Goal: Task Accomplishment & Management: Manage account settings

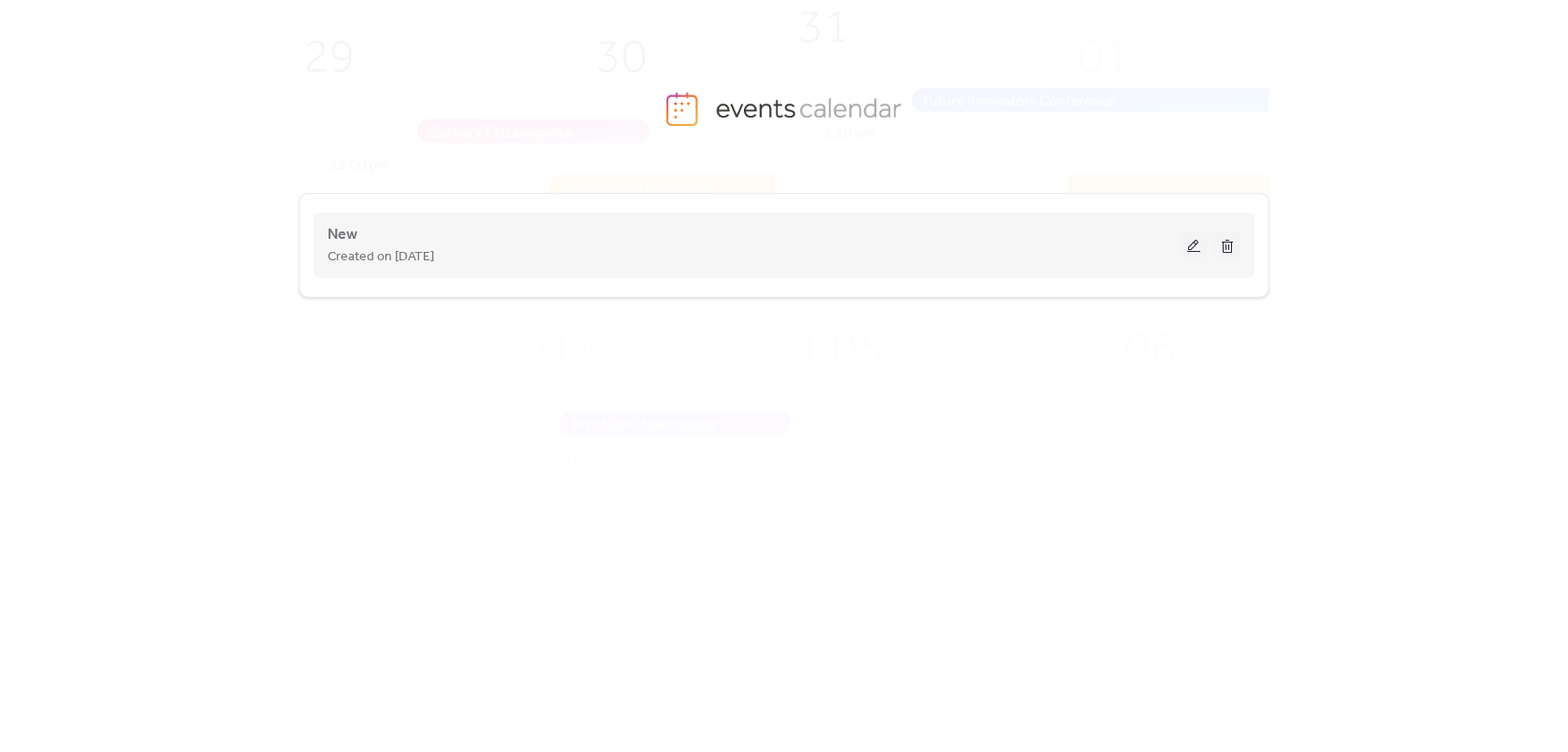
click at [1194, 251] on button at bounding box center [1193, 245] width 26 height 28
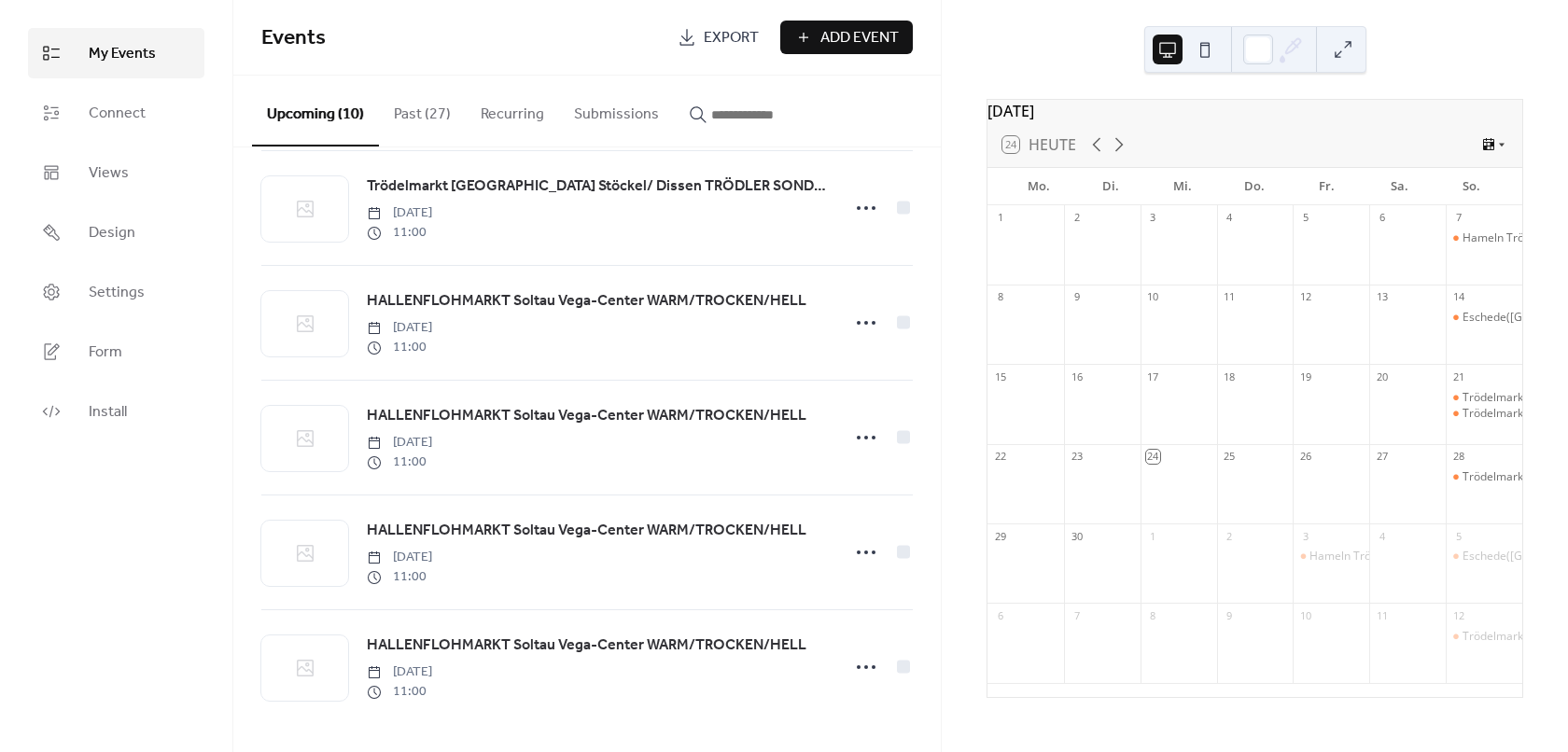
scroll to position [607, 0]
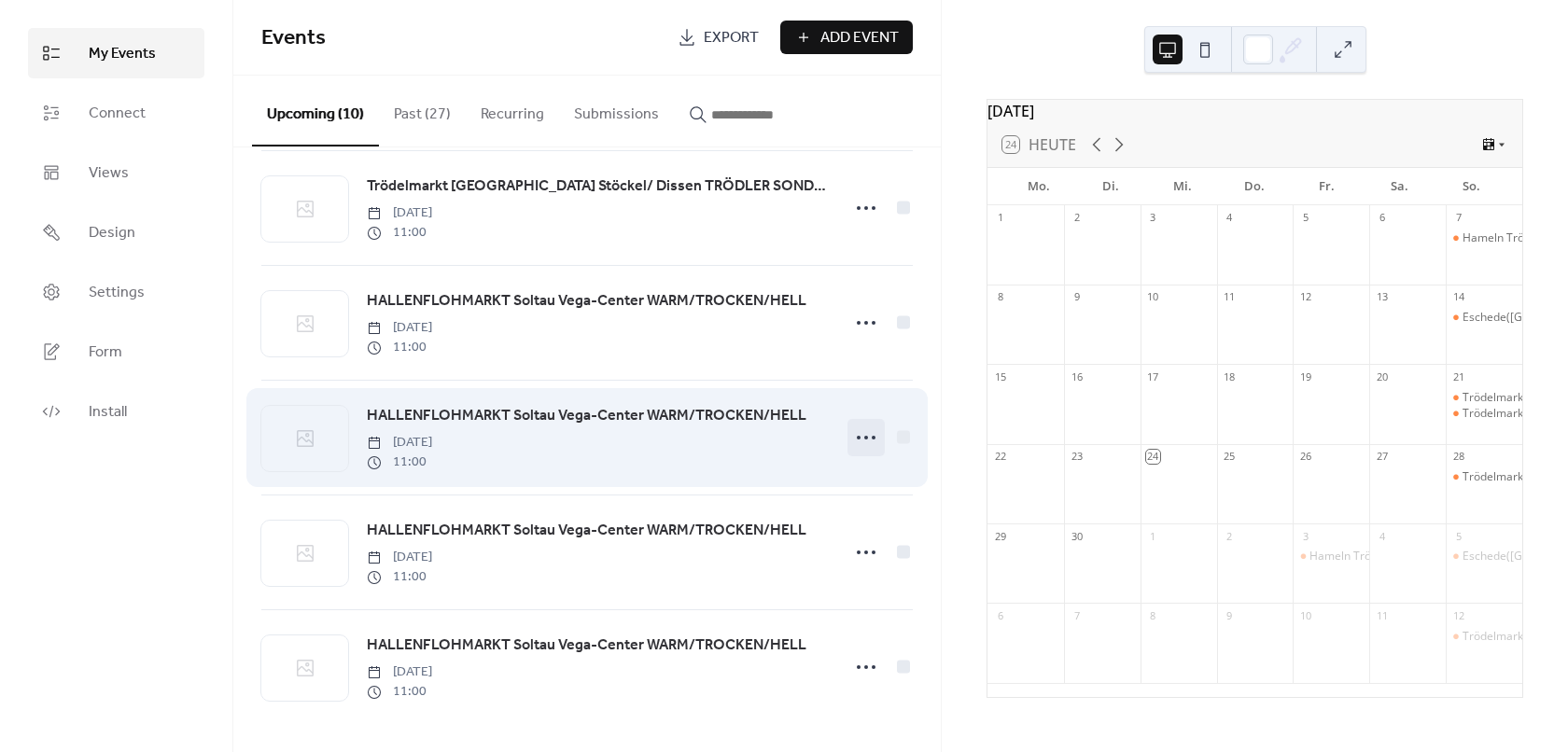
click at [855, 434] on icon at bounding box center [865, 437] width 30 height 30
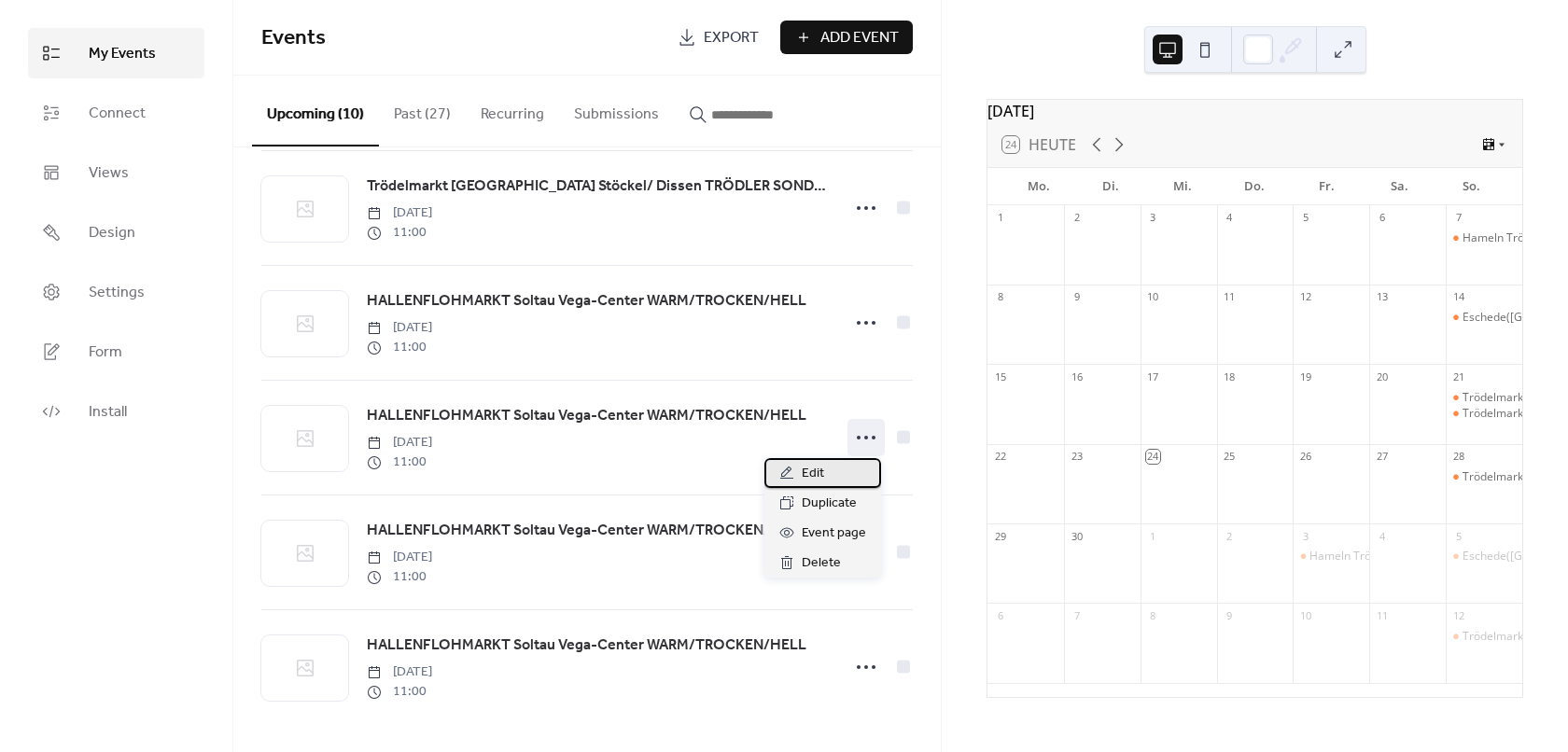
click at [816, 468] on span "Edit" at bounding box center [812, 474] width 22 height 22
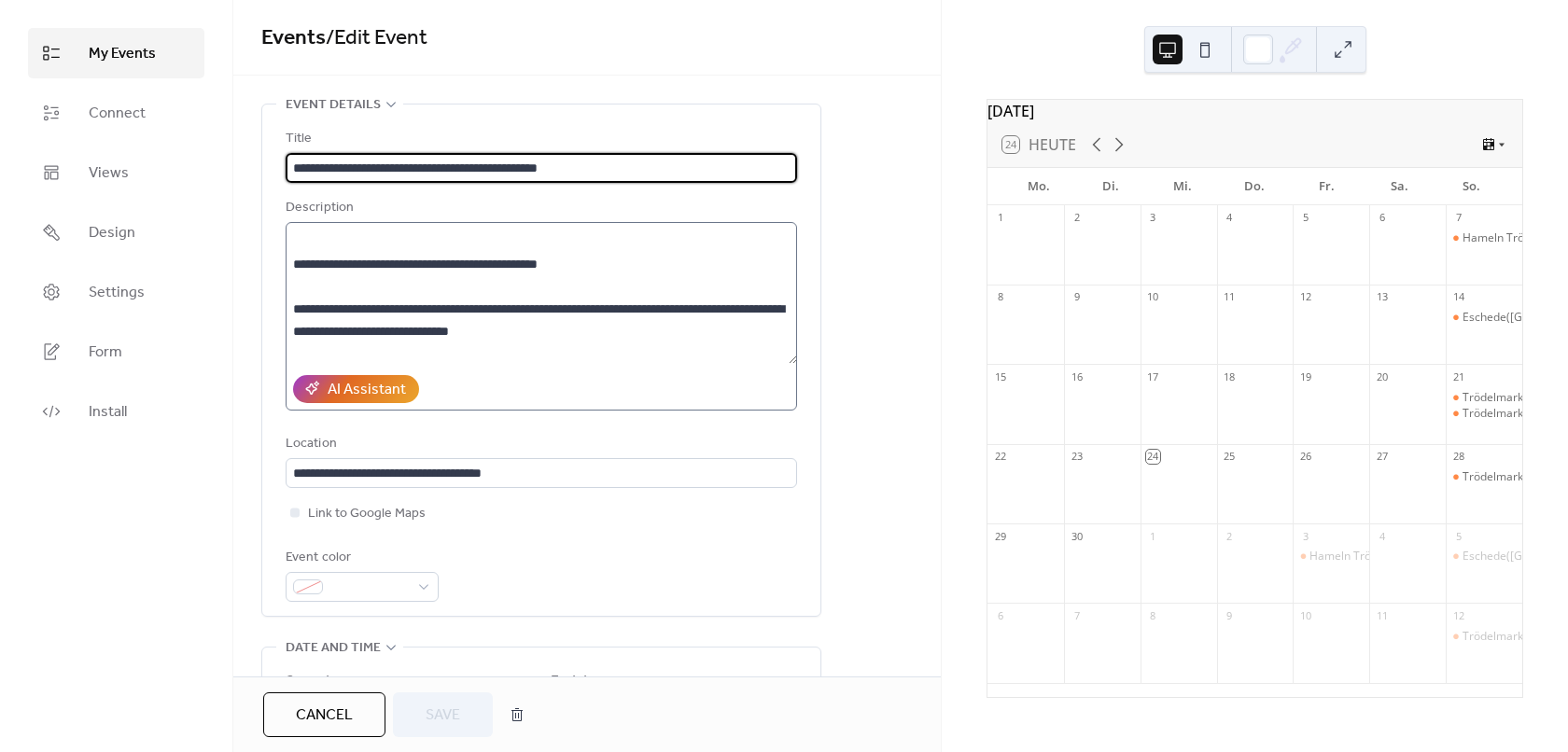
scroll to position [653, 0]
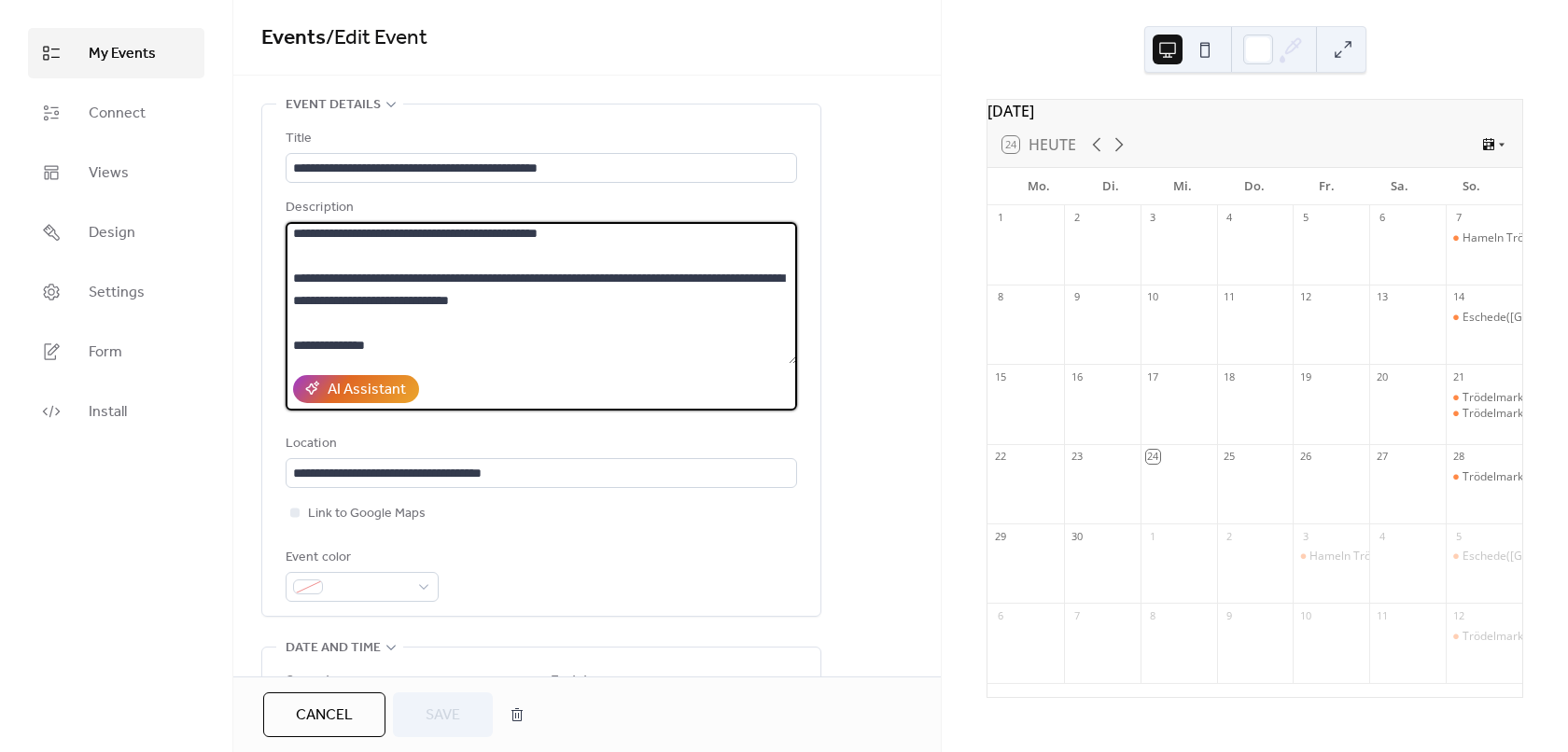
click at [606, 275] on textarea at bounding box center [541, 294] width 511 height 142
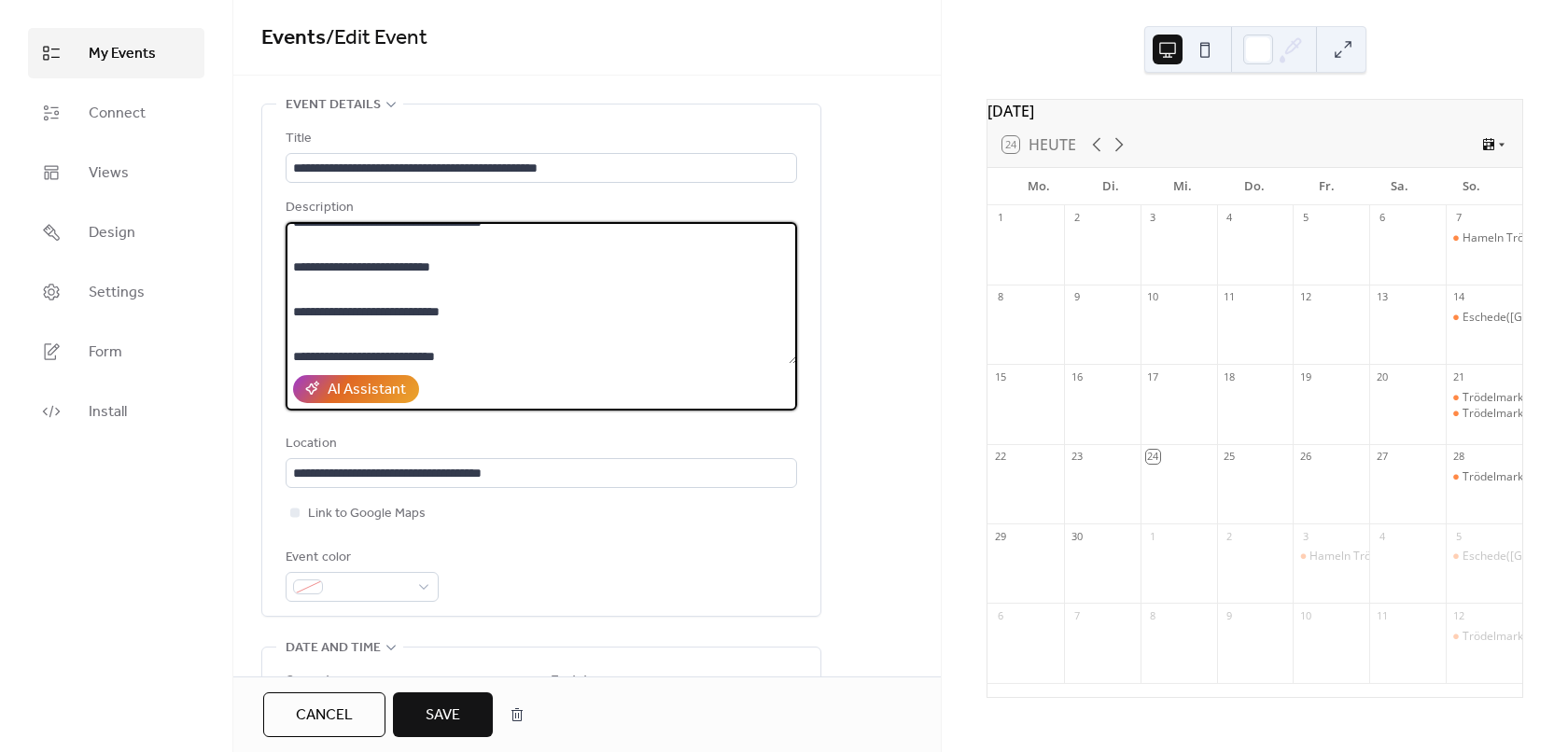
scroll to position [1004, 0]
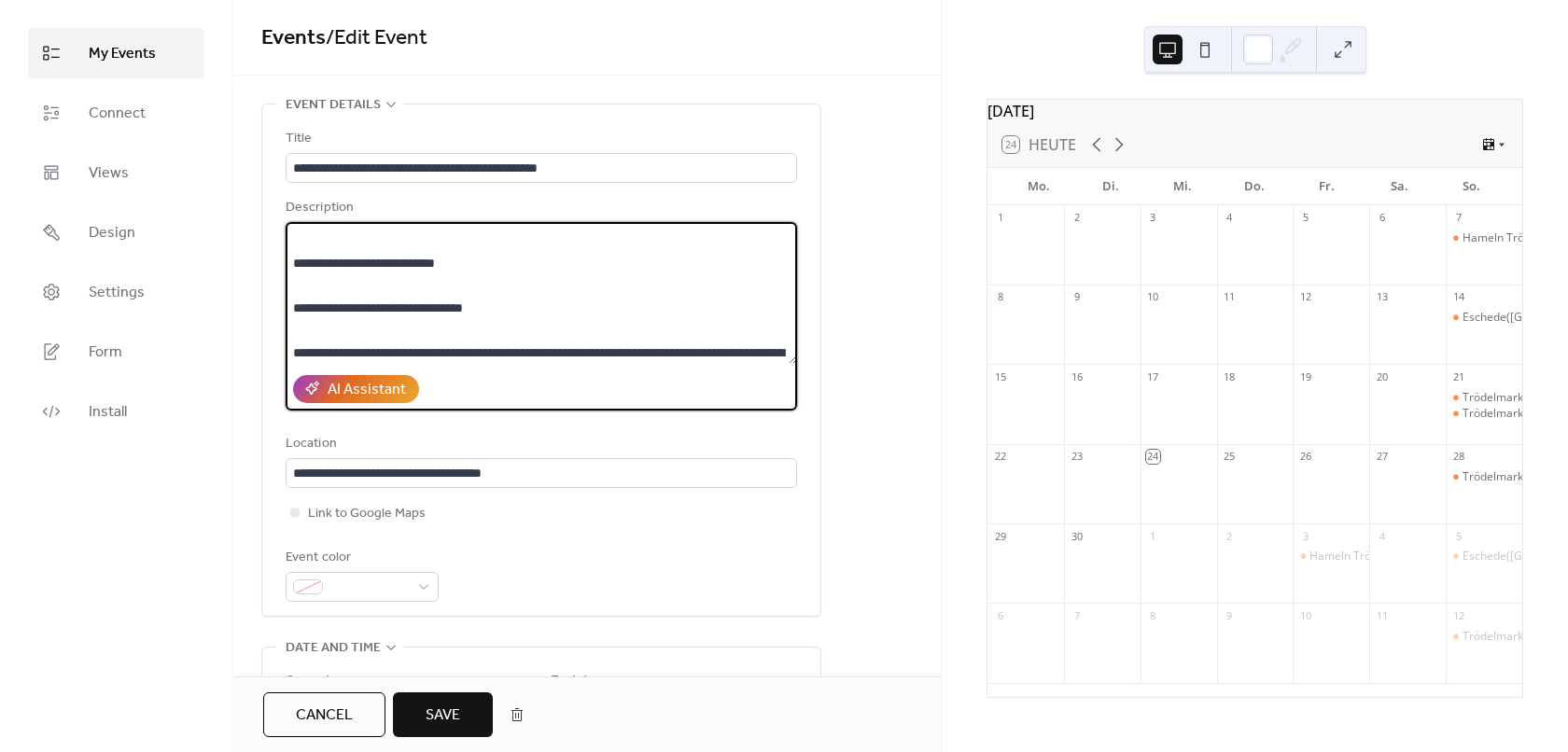
click at [485, 314] on textarea at bounding box center [541, 294] width 511 height 142
click at [503, 346] on textarea at bounding box center [541, 294] width 511 height 142
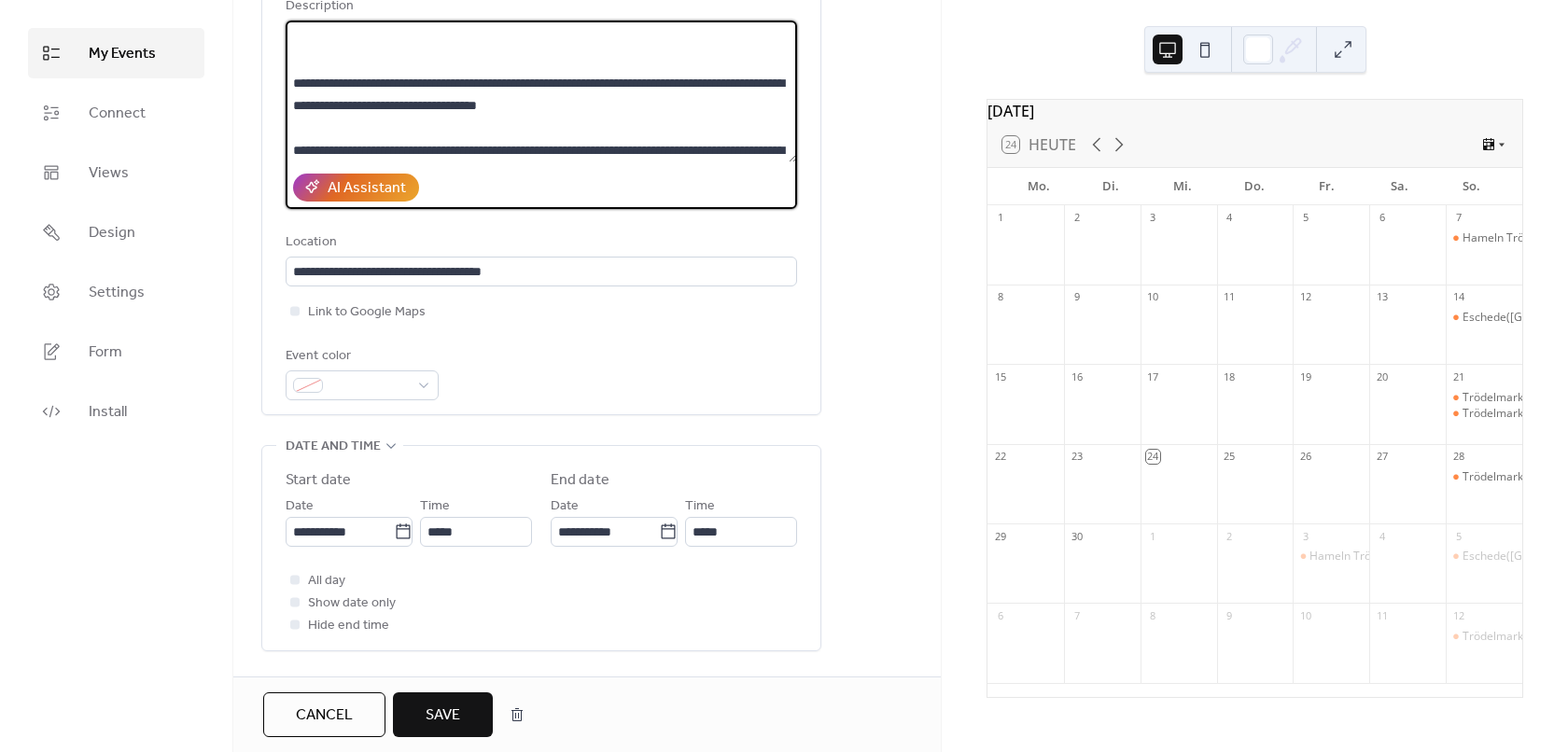
scroll to position [280, 0]
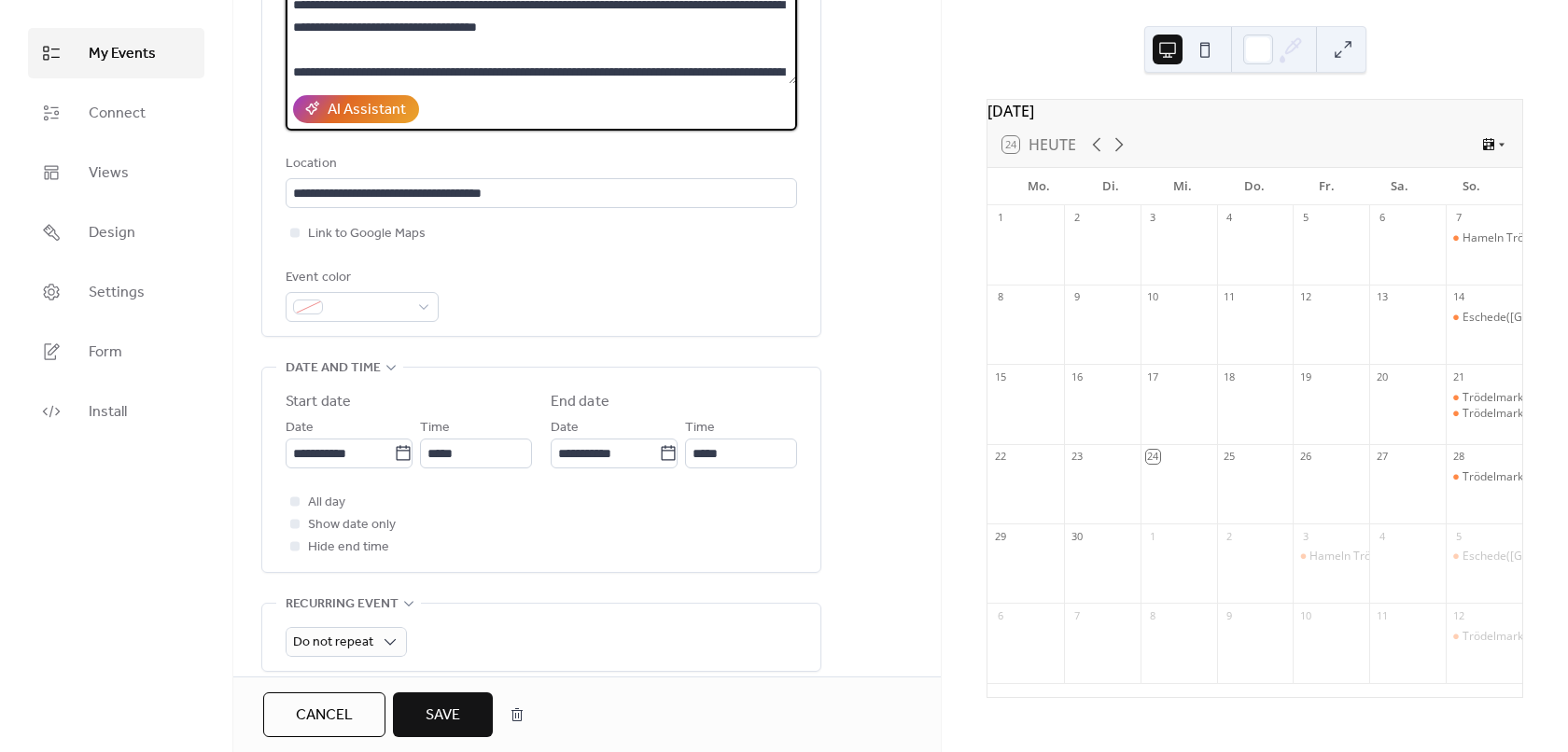
type textarea "**********"
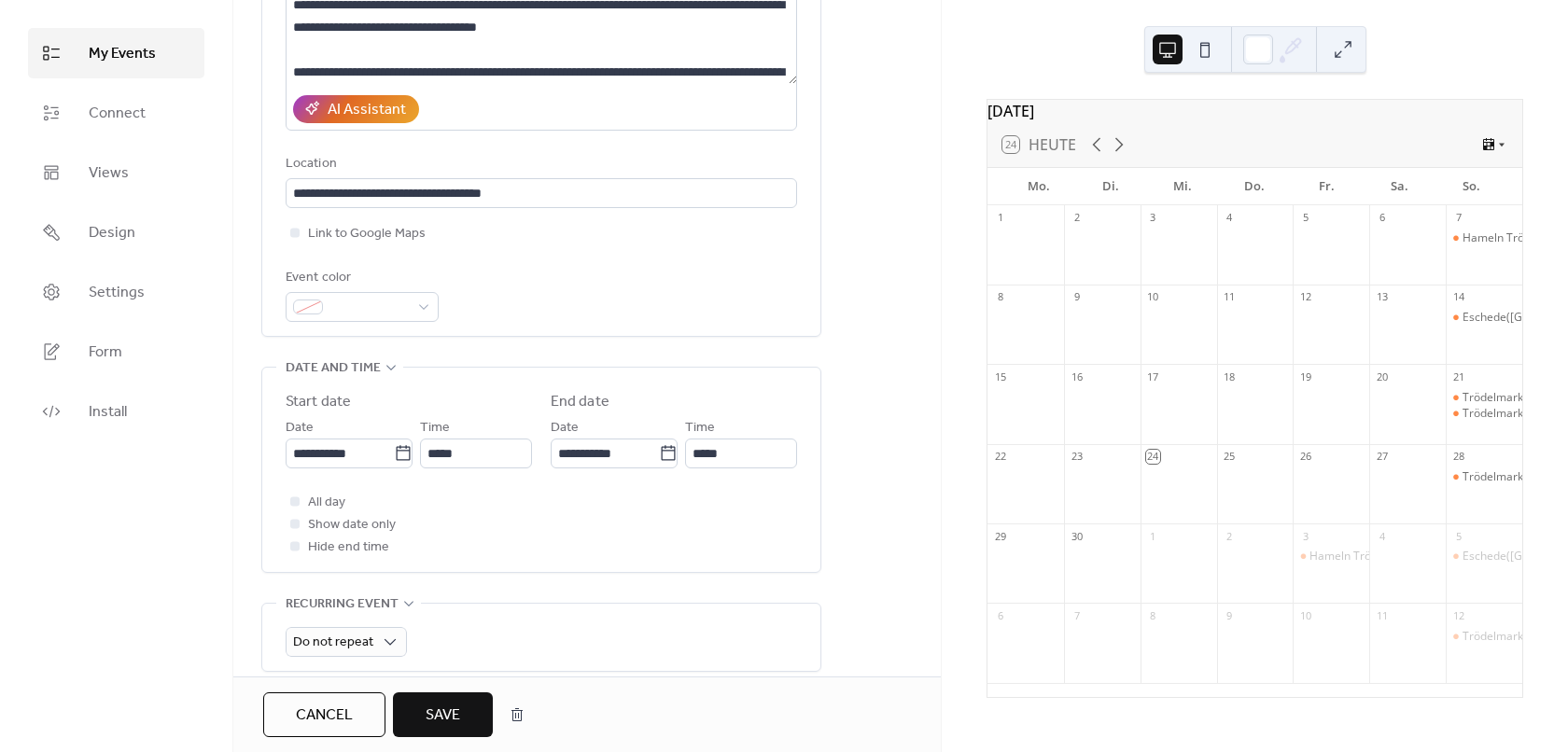
click at [445, 712] on span "Save" at bounding box center [443, 716] width 35 height 22
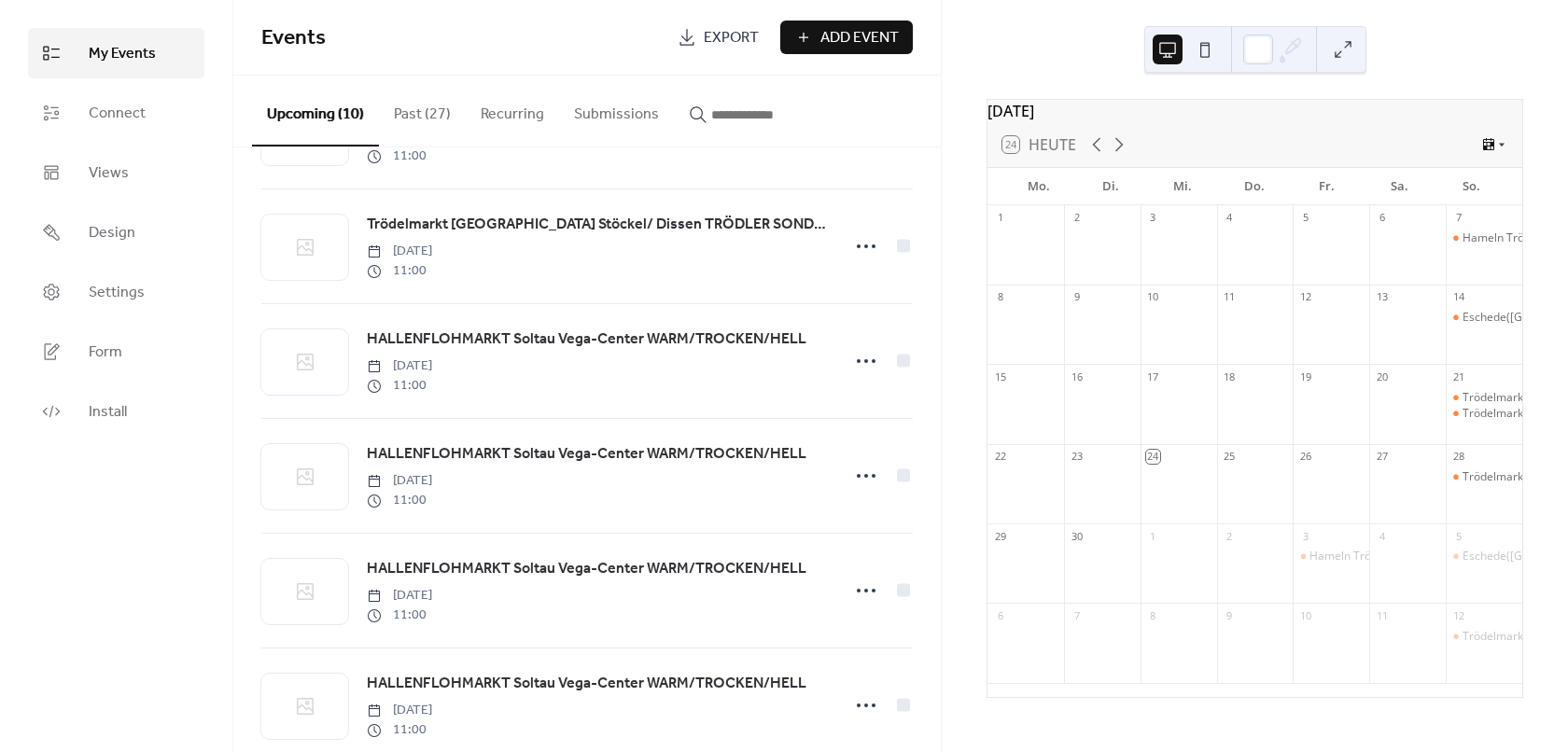
scroll to position [607, 0]
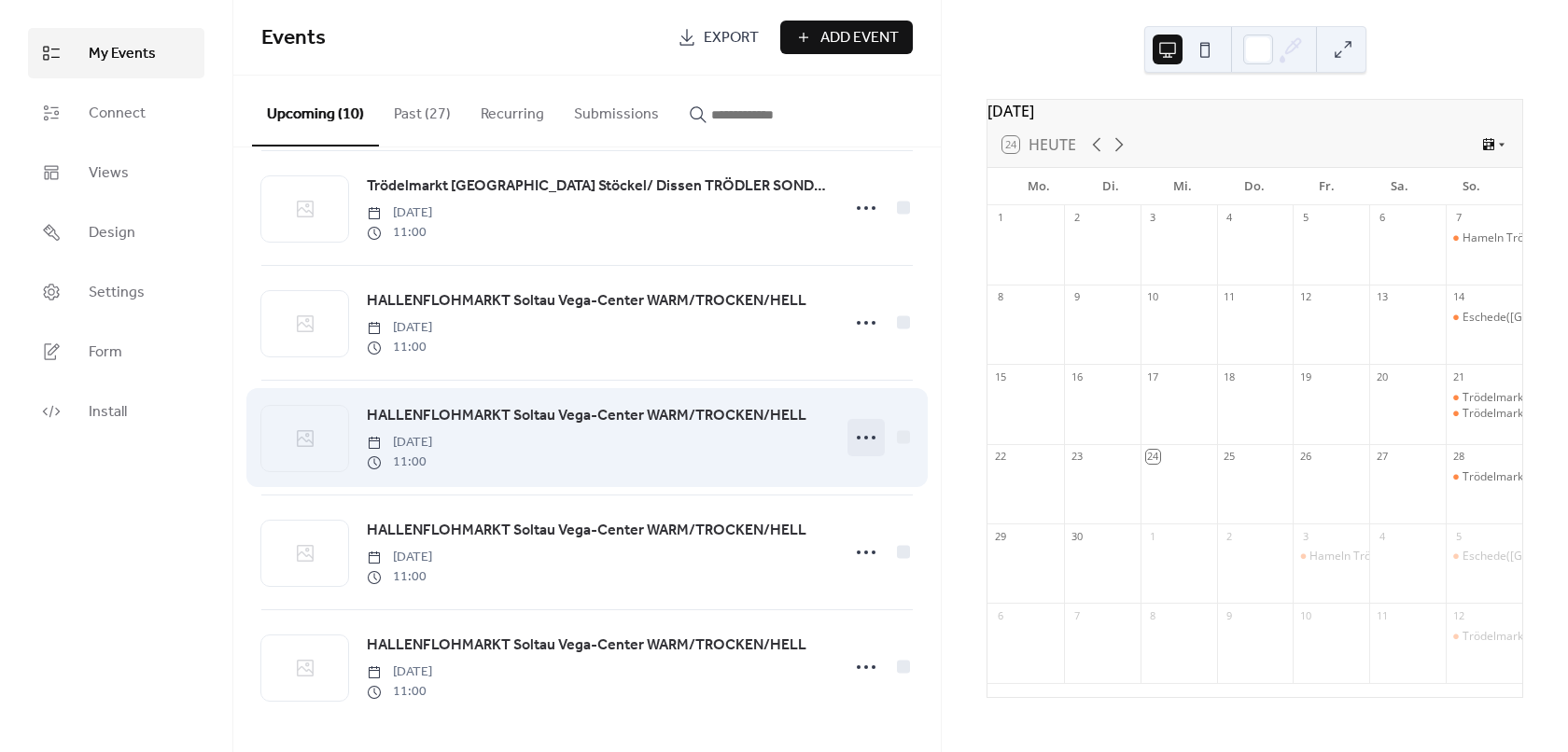
click at [855, 434] on icon at bounding box center [865, 437] width 30 height 30
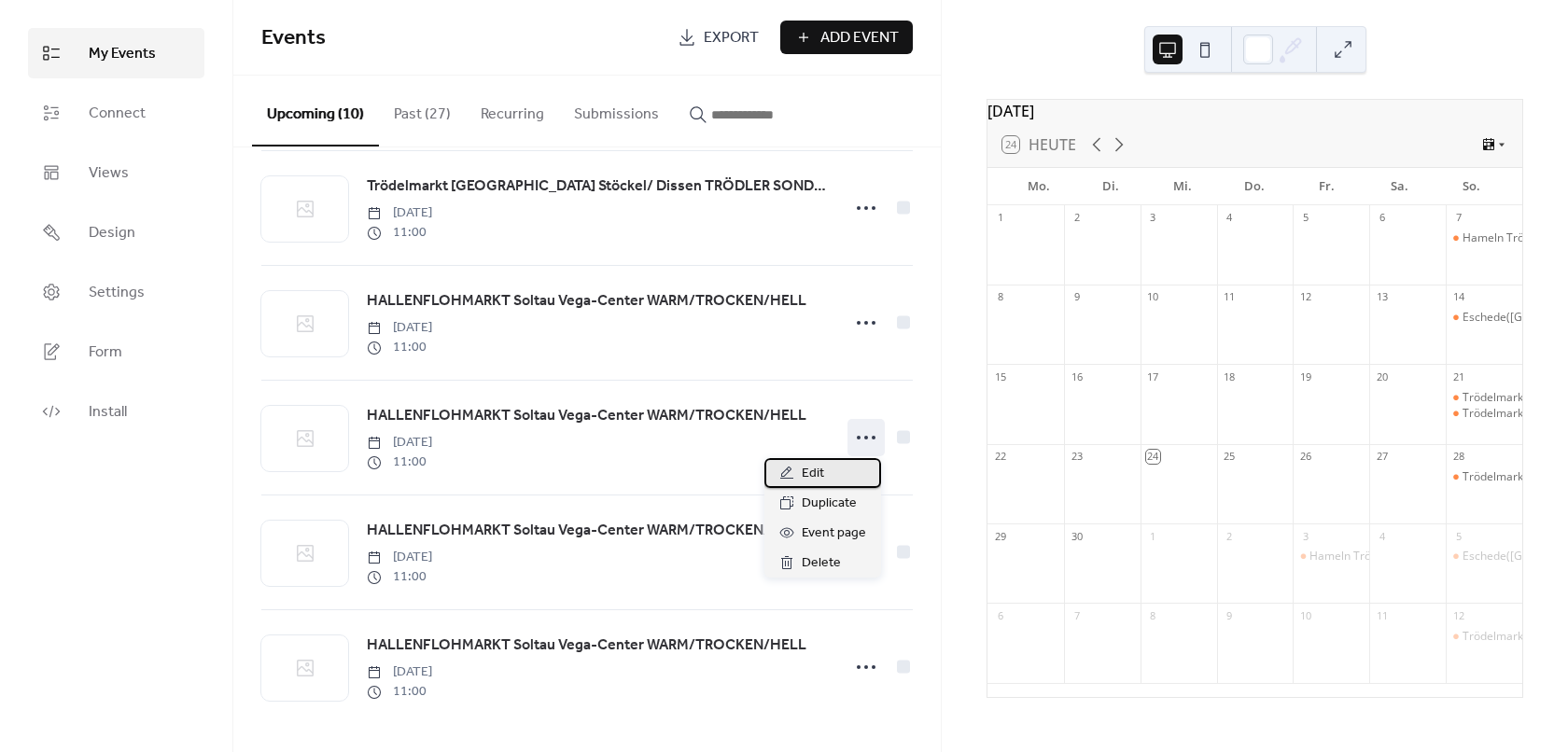
click at [842, 468] on div "Edit" at bounding box center [823, 473] width 117 height 30
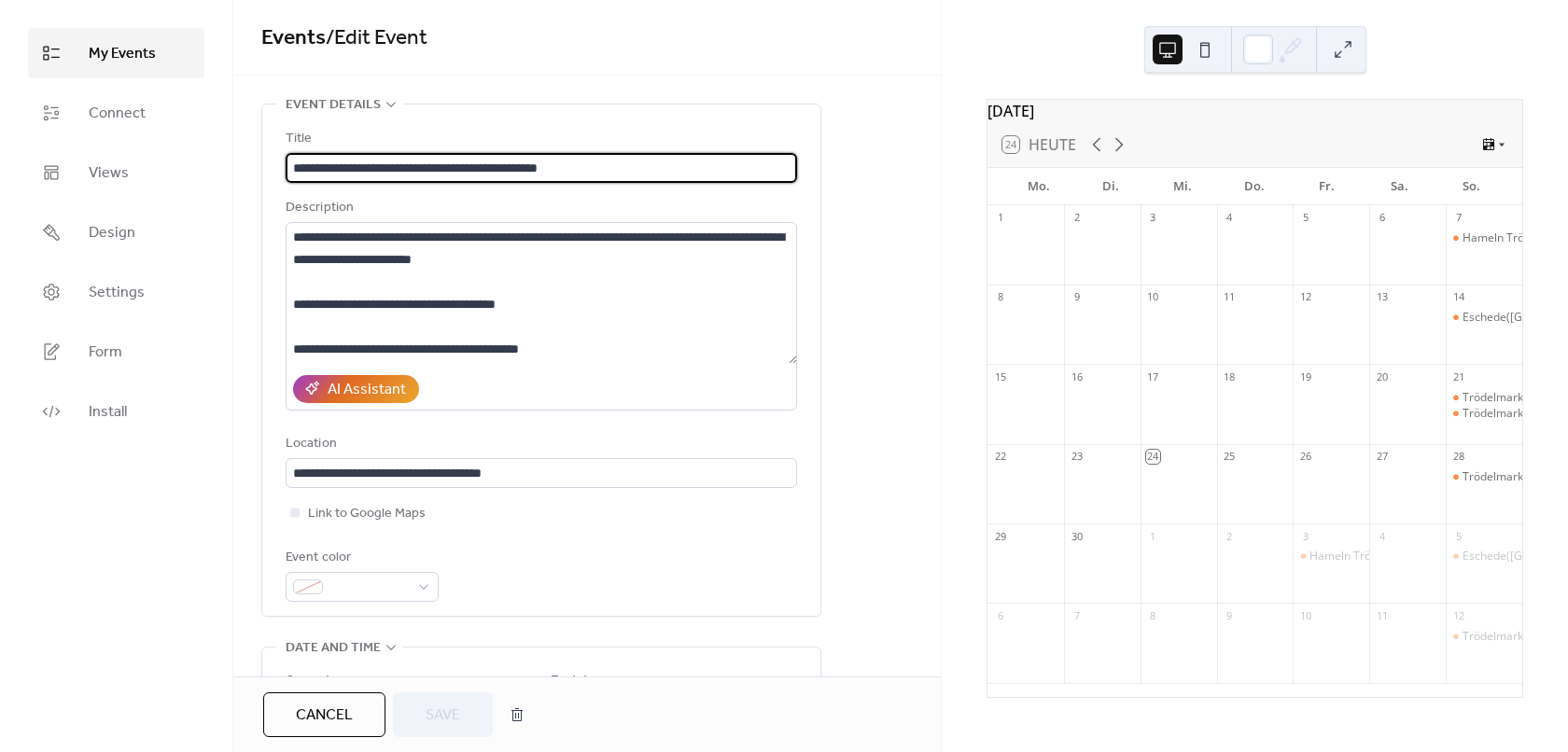
scroll to position [93, 0]
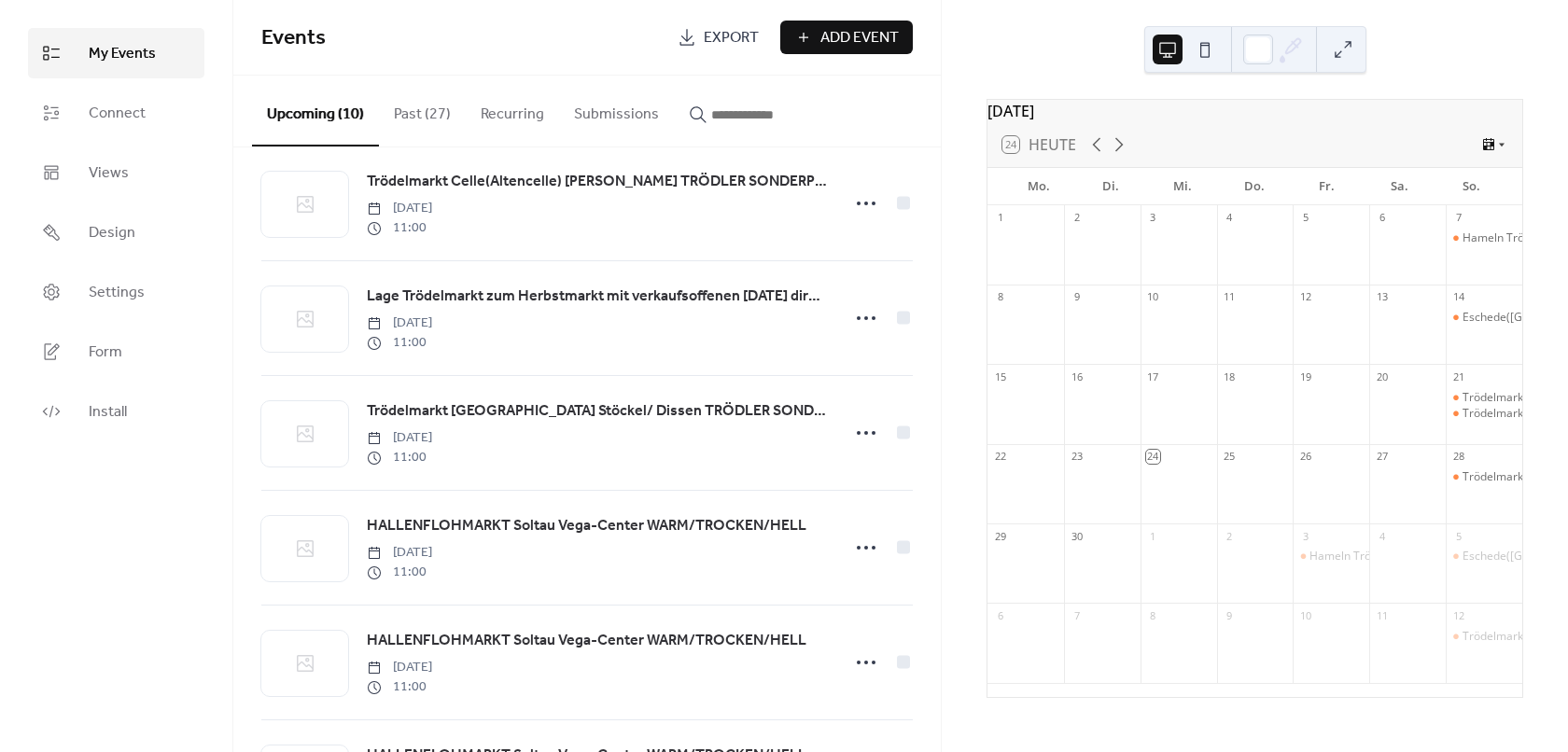
scroll to position [607, 0]
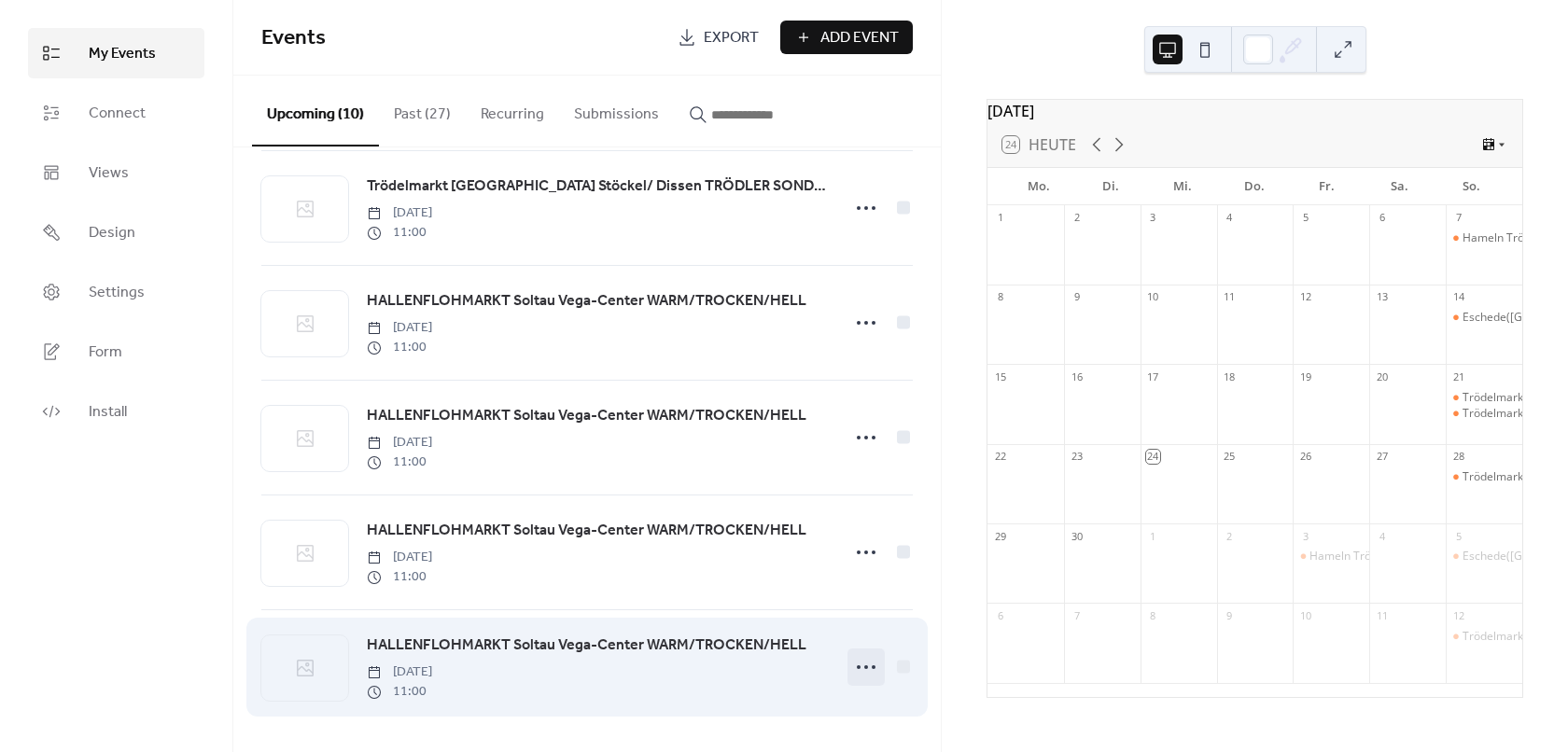
click at [854, 671] on icon at bounding box center [865, 667] width 30 height 30
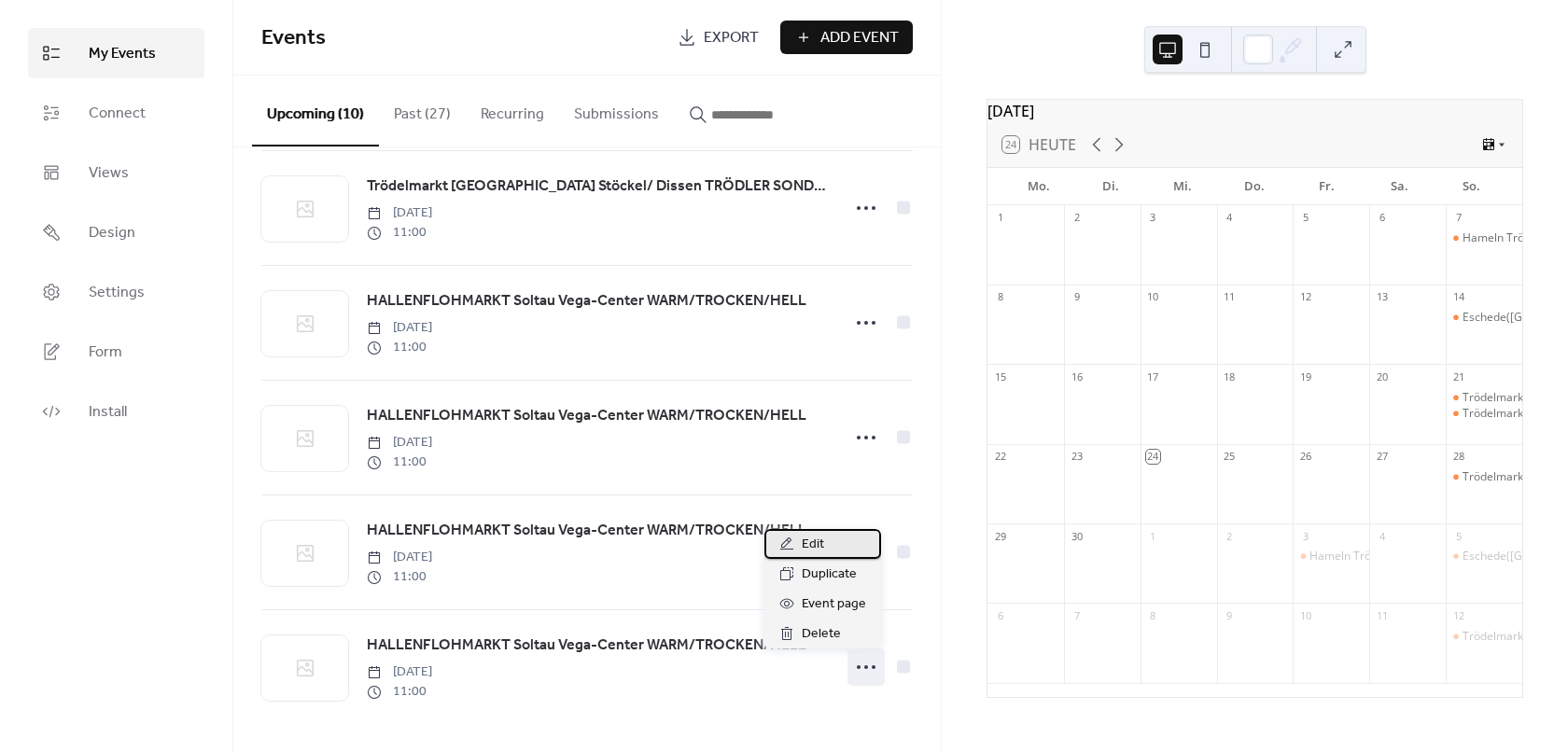
click at [816, 544] on span "Edit" at bounding box center [812, 545] width 22 height 22
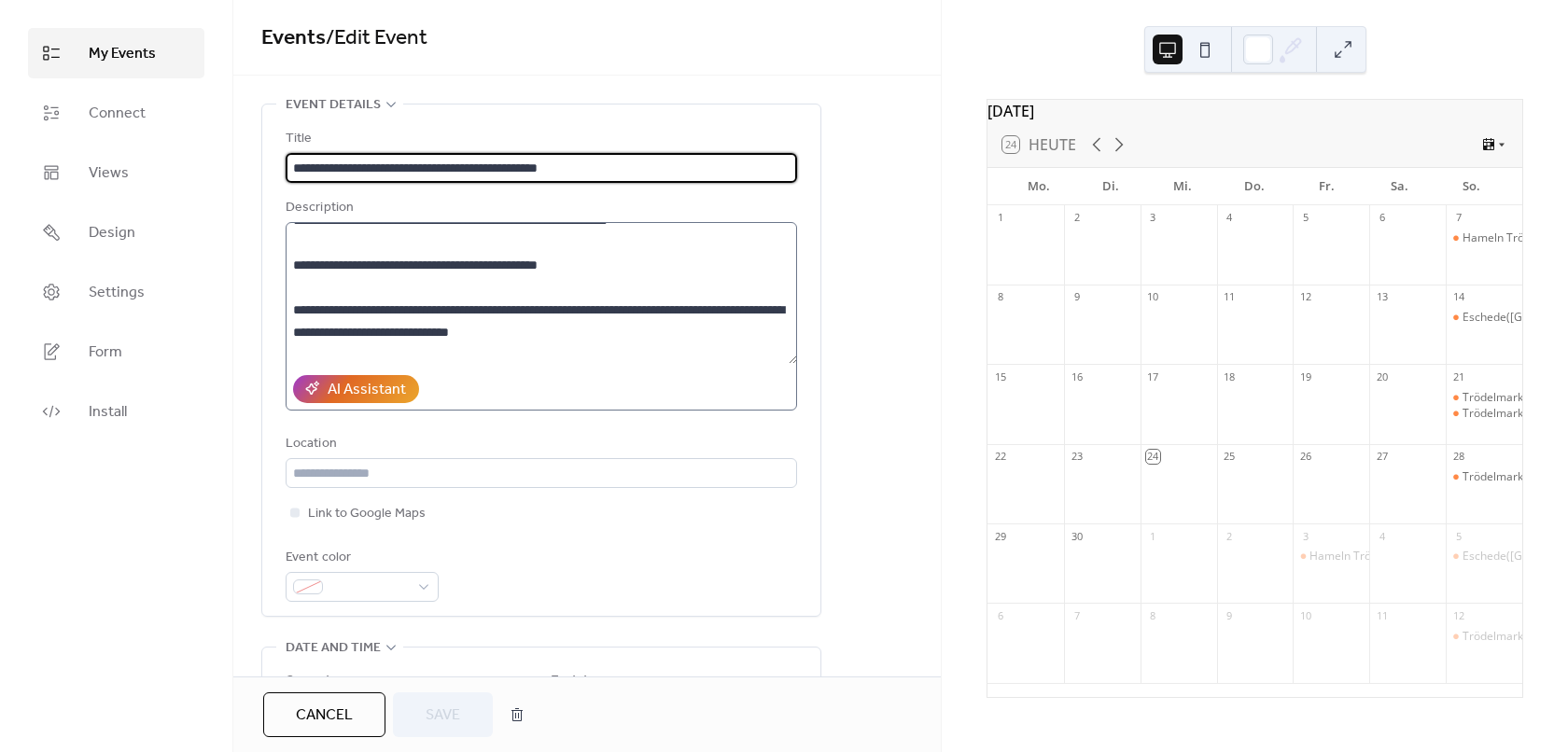
scroll to position [653, 0]
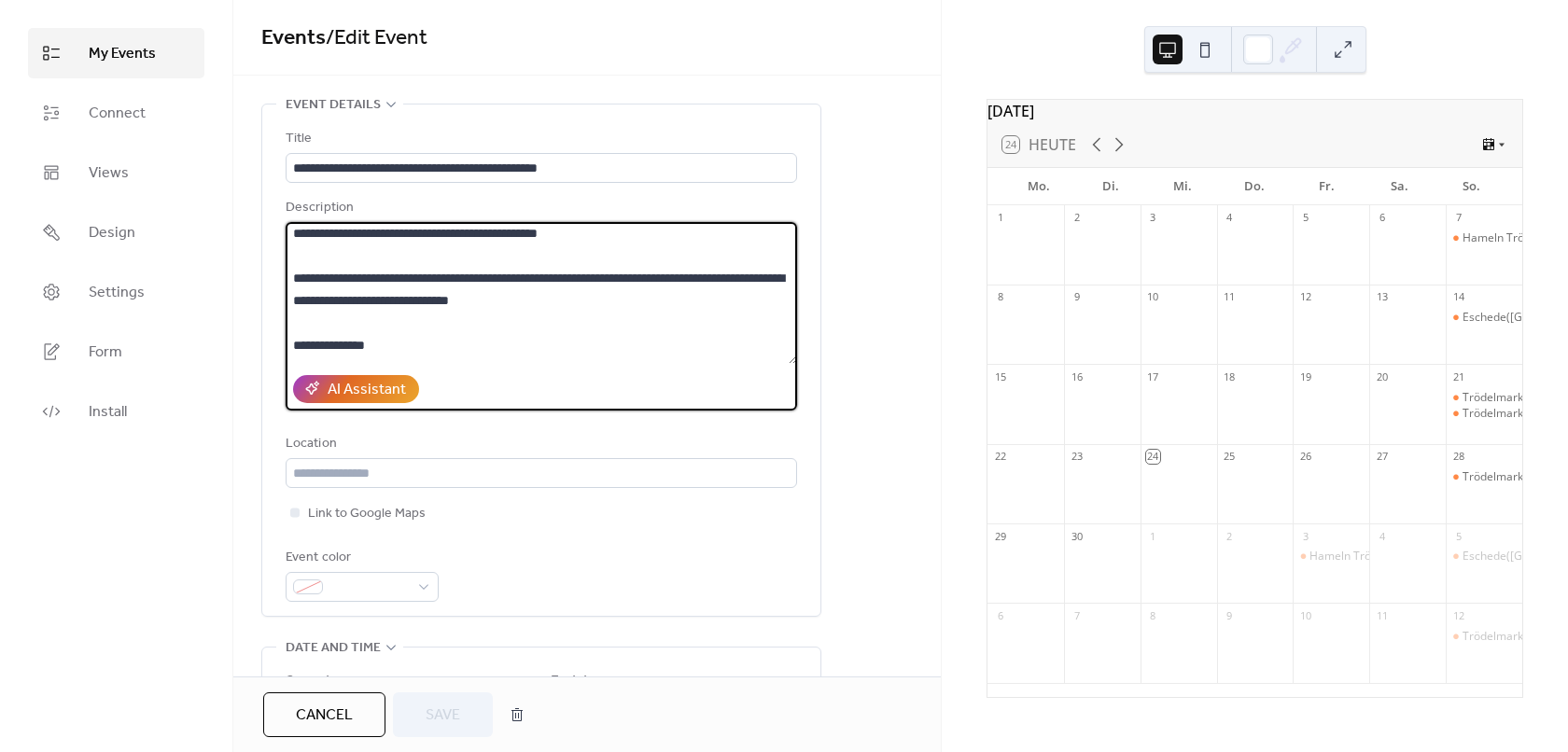
click at [605, 275] on textarea at bounding box center [541, 294] width 511 height 142
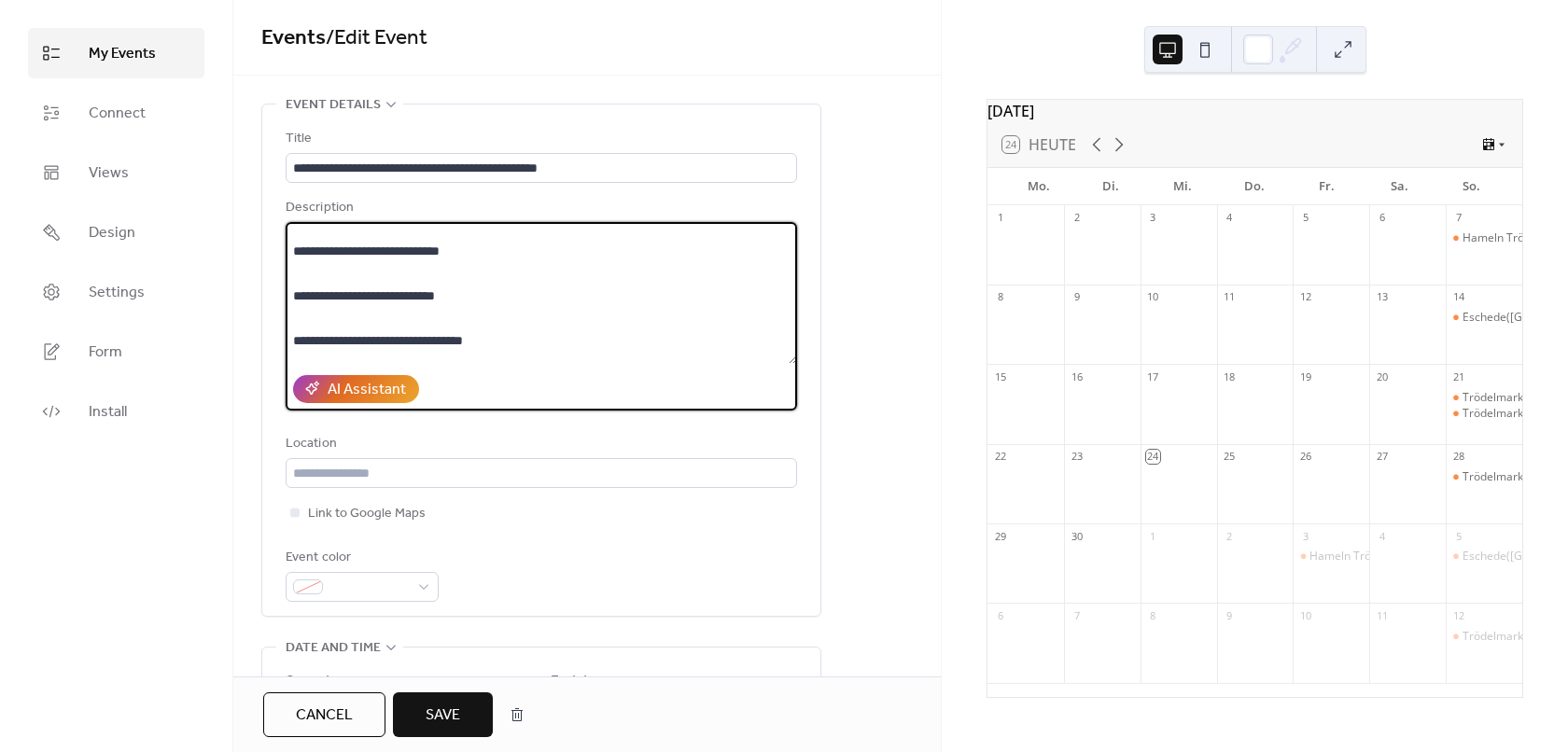
scroll to position [1026, 0]
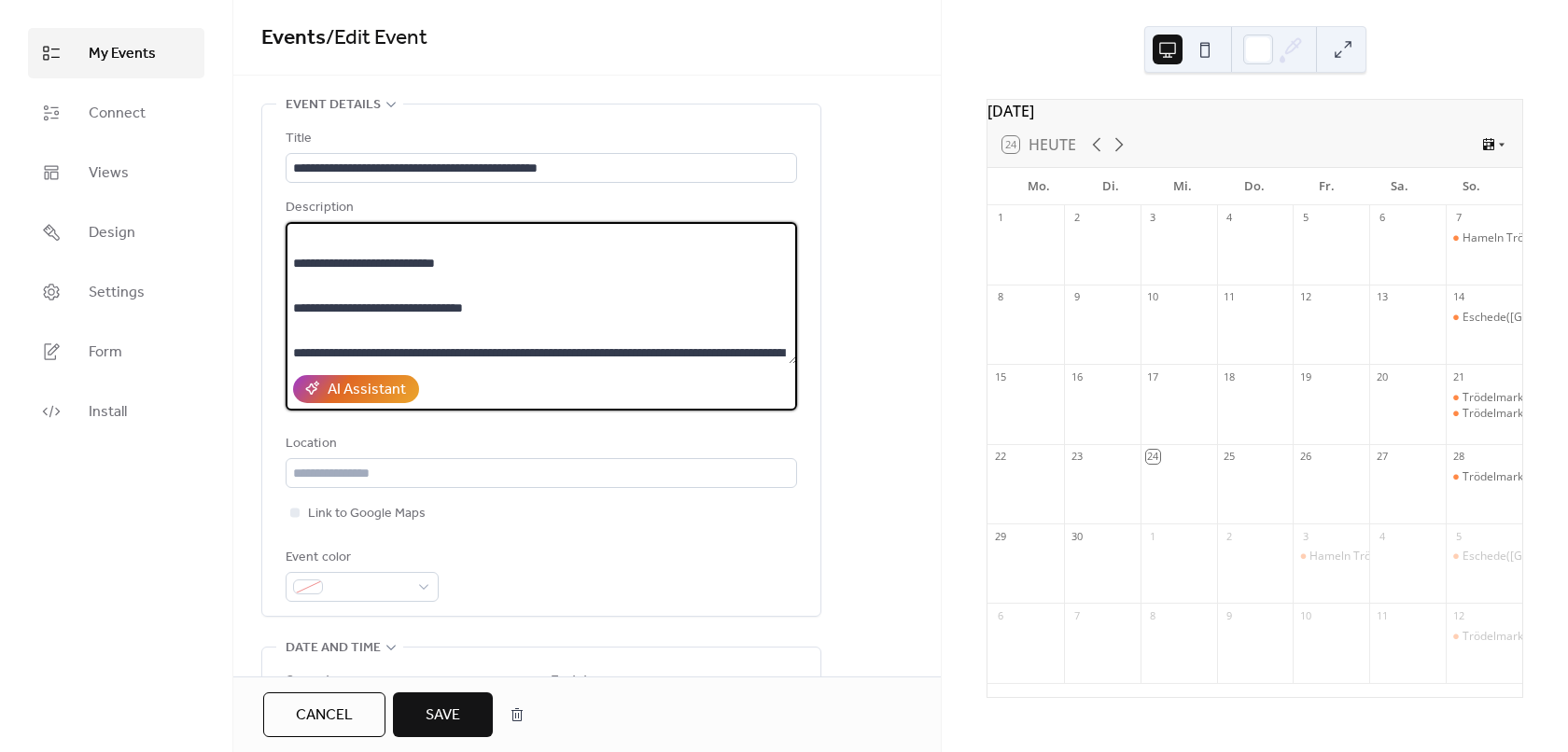
click at [487, 307] on textarea at bounding box center [541, 294] width 511 height 142
click at [512, 354] on textarea at bounding box center [541, 294] width 511 height 142
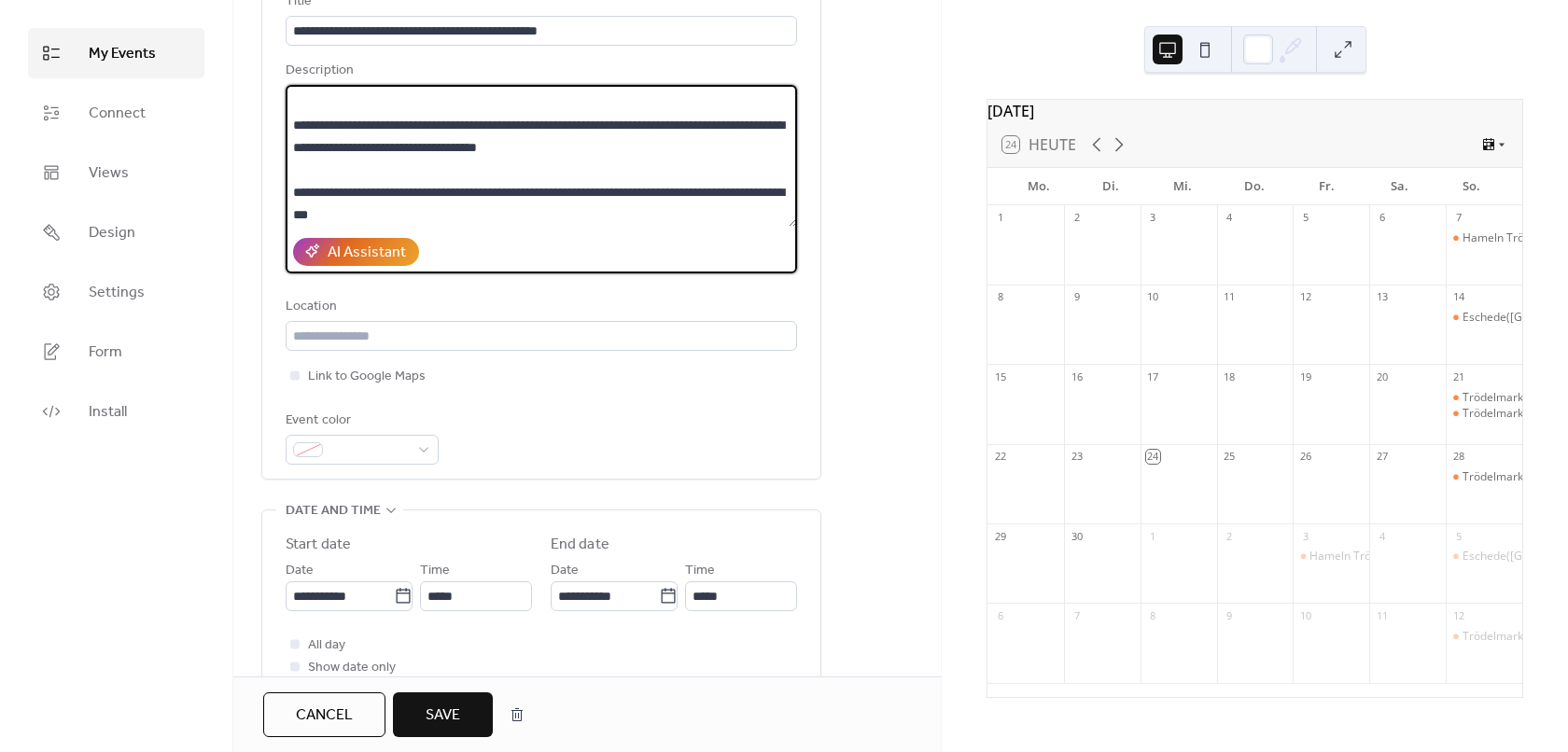
scroll to position [187, 0]
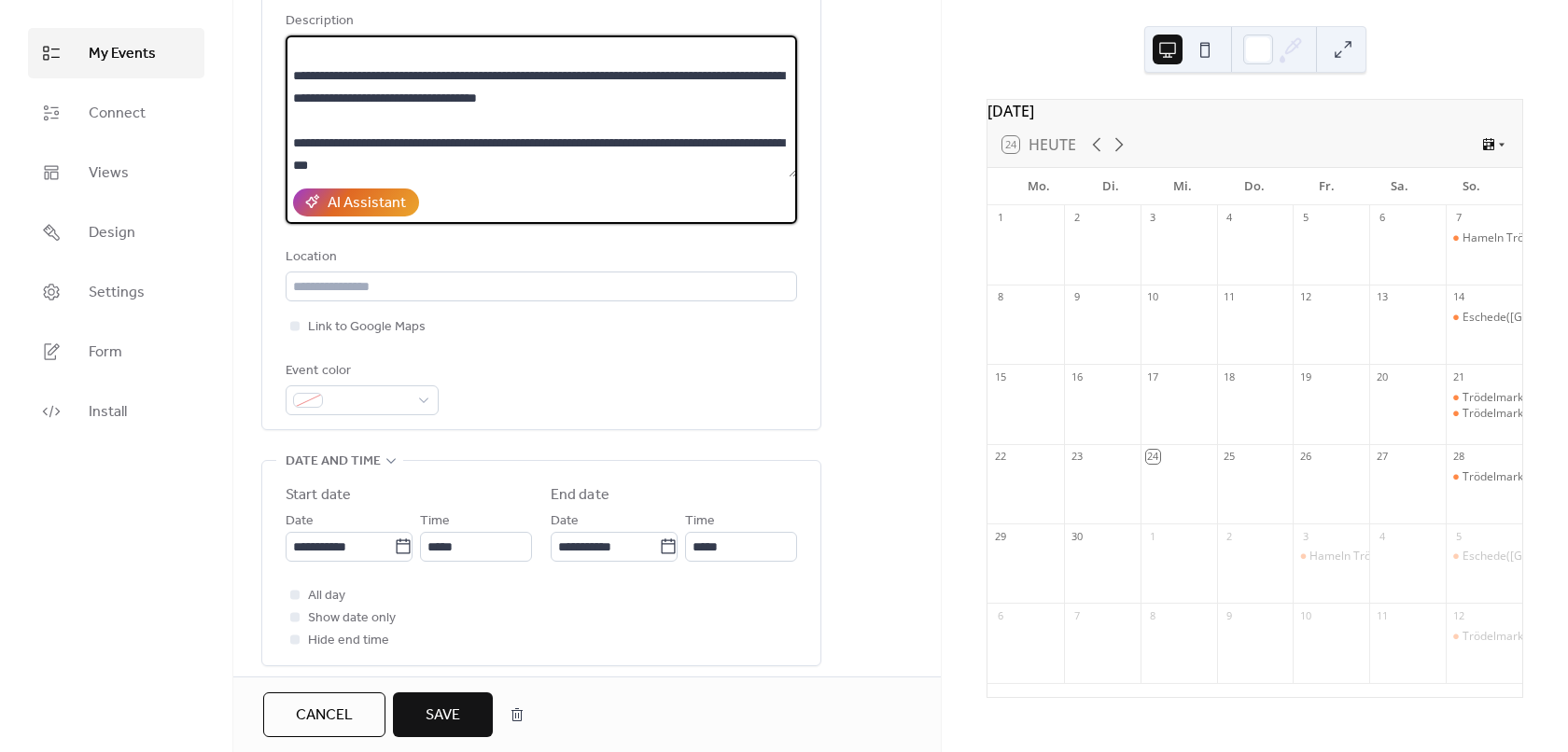
type textarea "**********"
click at [447, 705] on span "Save" at bounding box center [443, 716] width 35 height 22
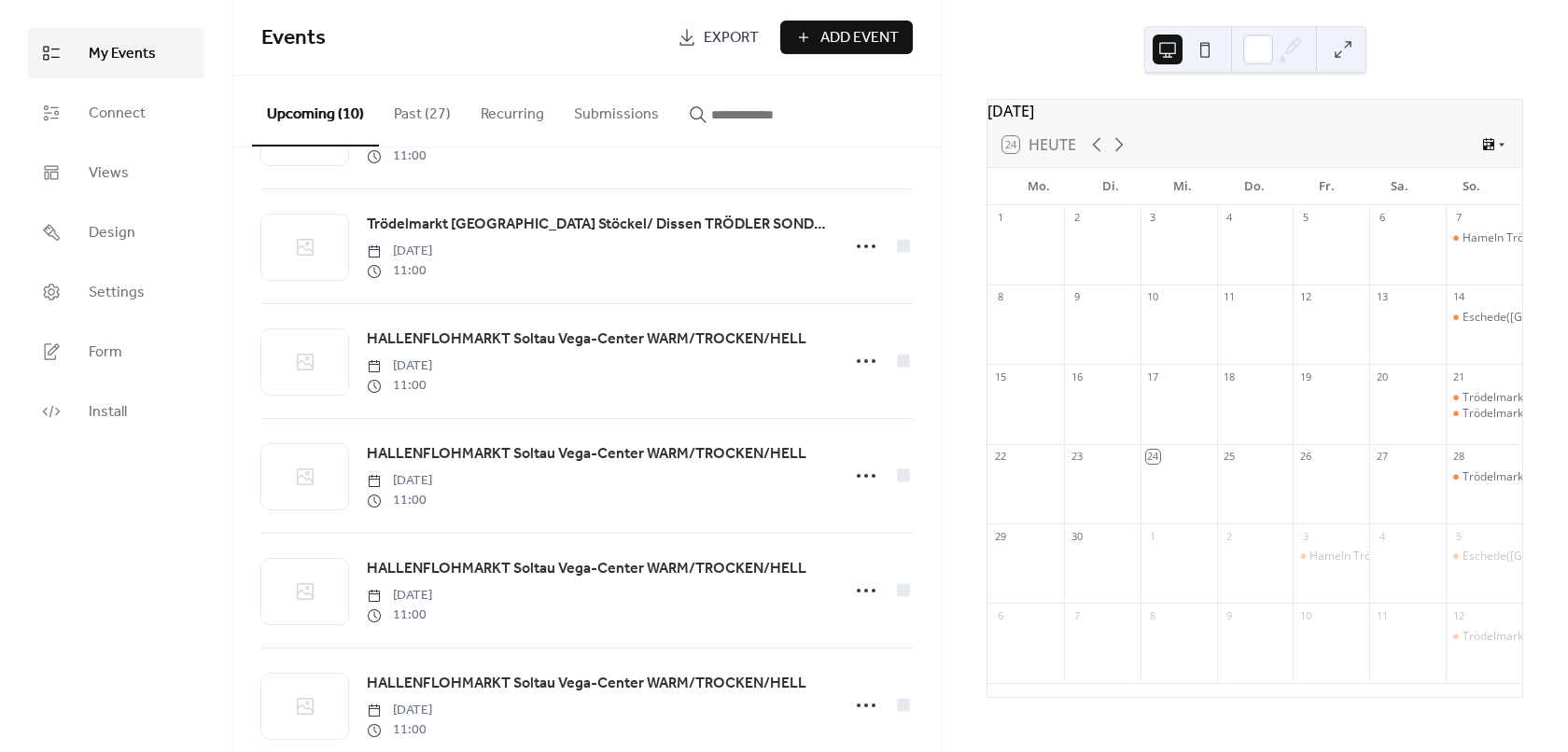
scroll to position [607, 0]
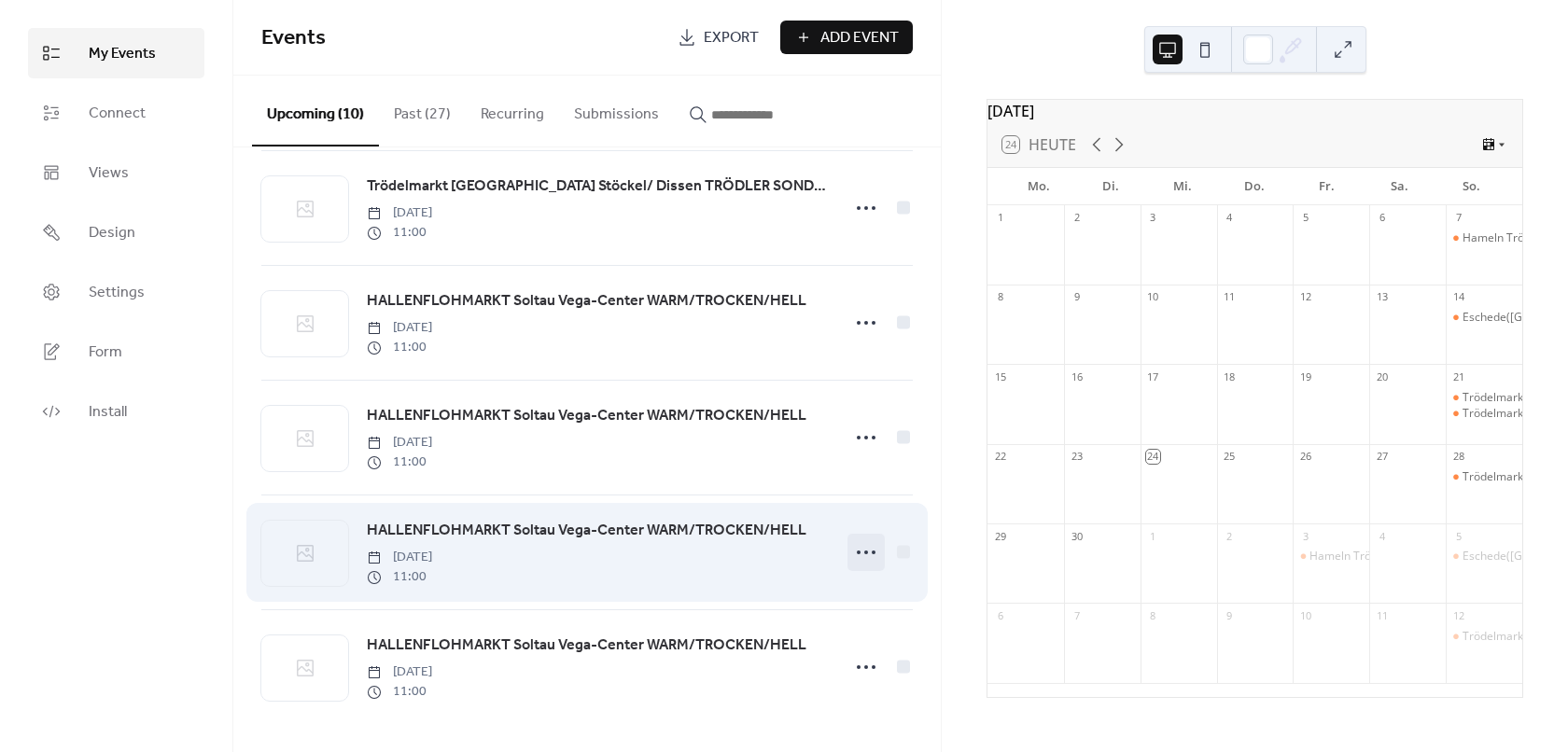
click at [856, 551] on circle at bounding box center [858, 552] width 4 height 4
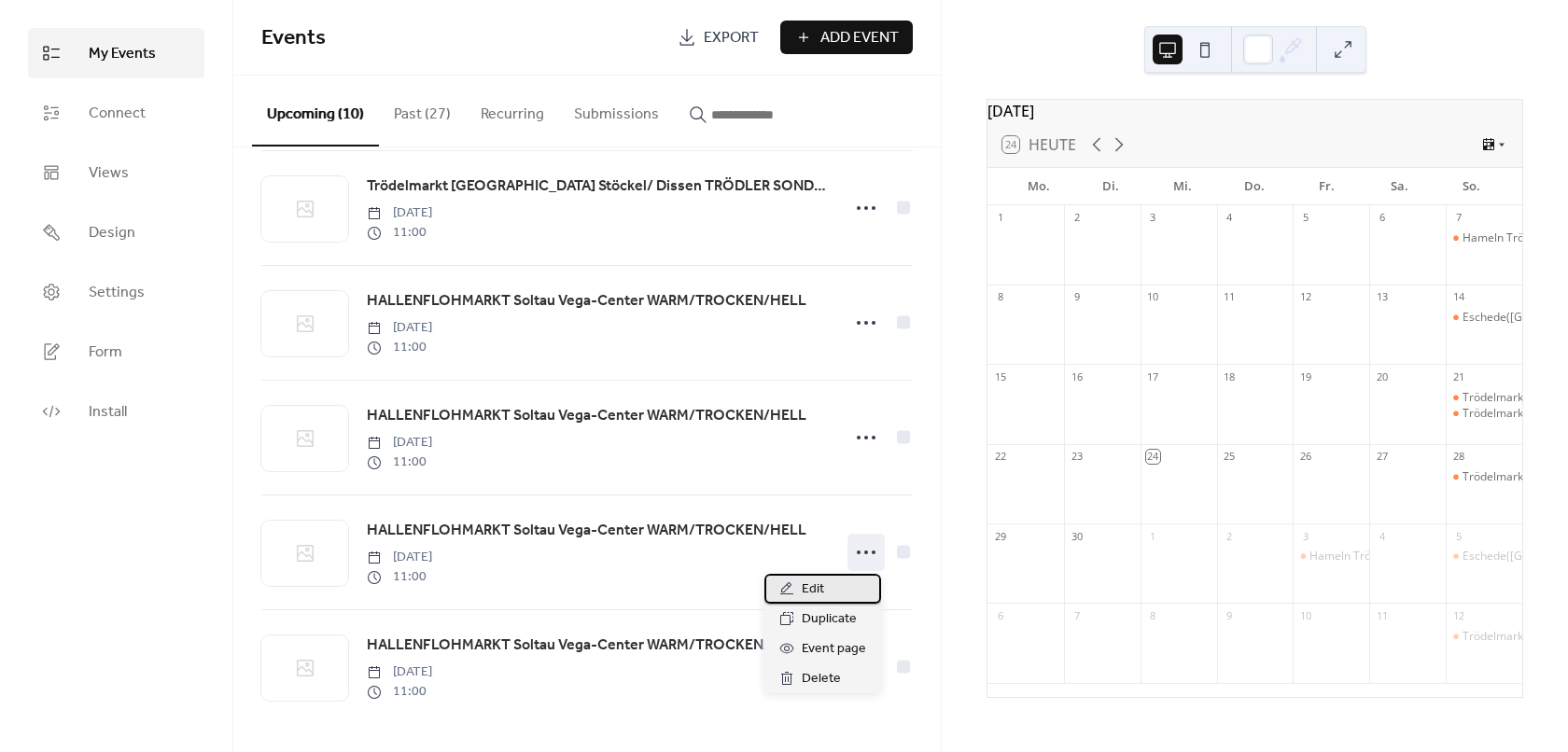
click at [837, 580] on div "Edit" at bounding box center [823, 588] width 117 height 30
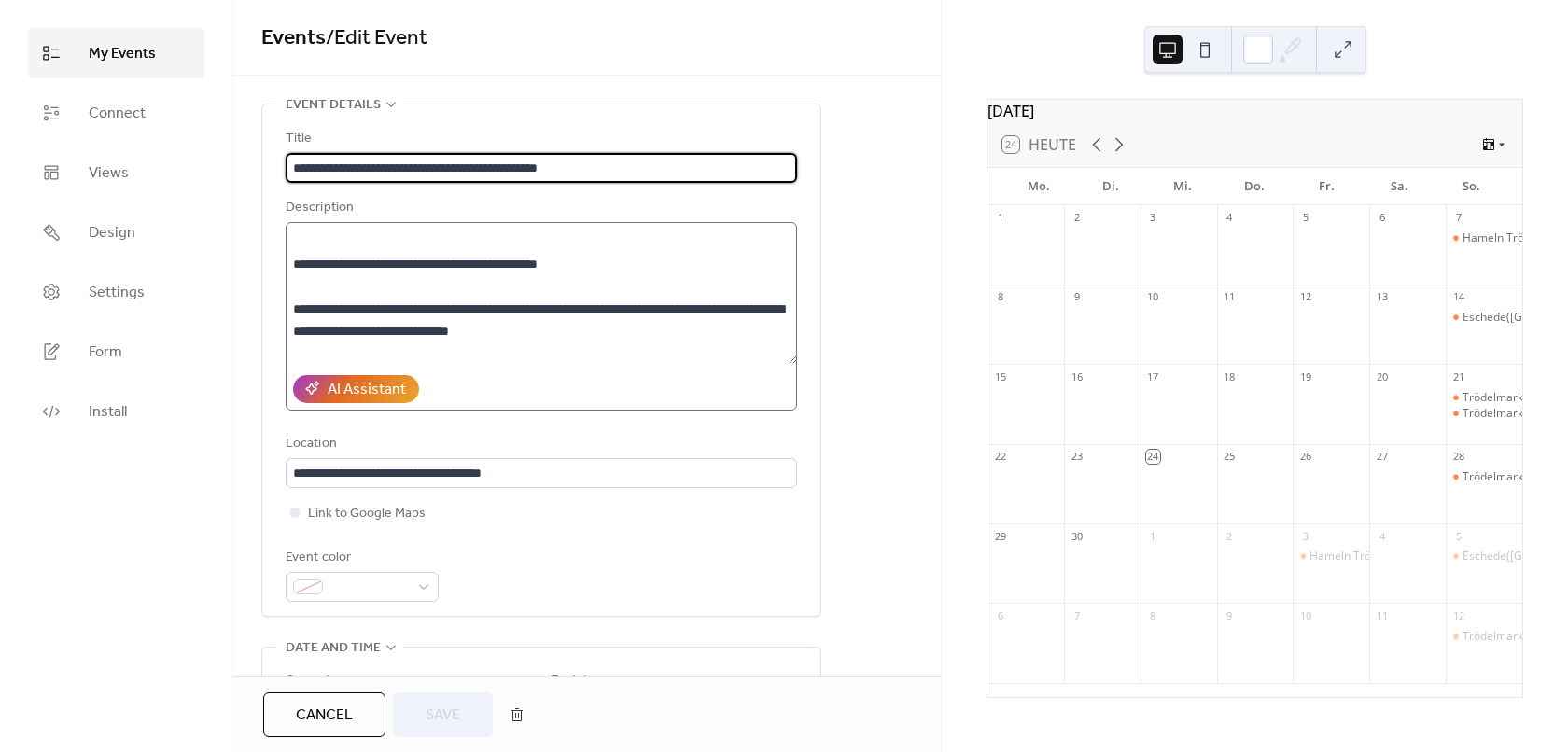
scroll to position [653, 0]
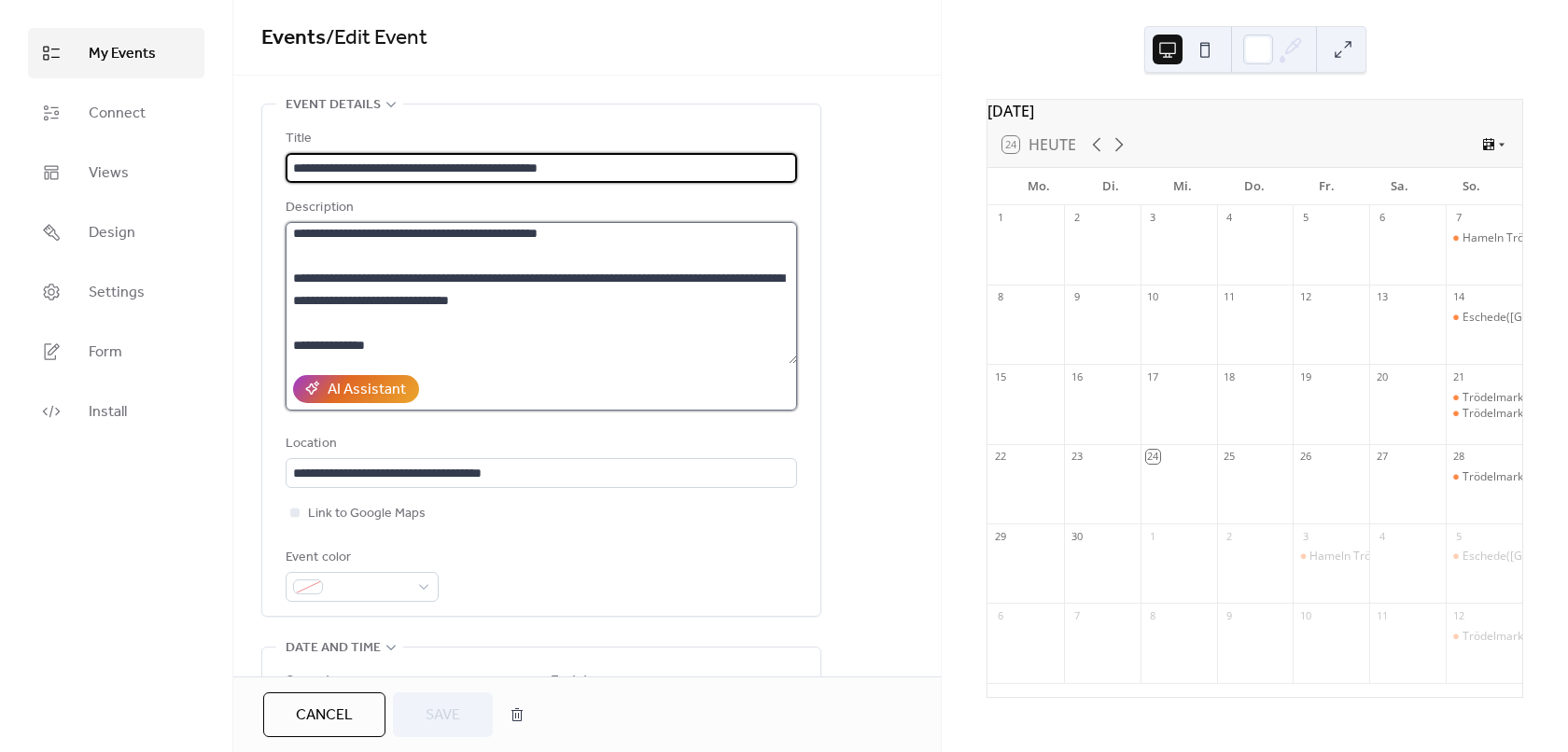
click at [605, 272] on textarea at bounding box center [541, 294] width 511 height 142
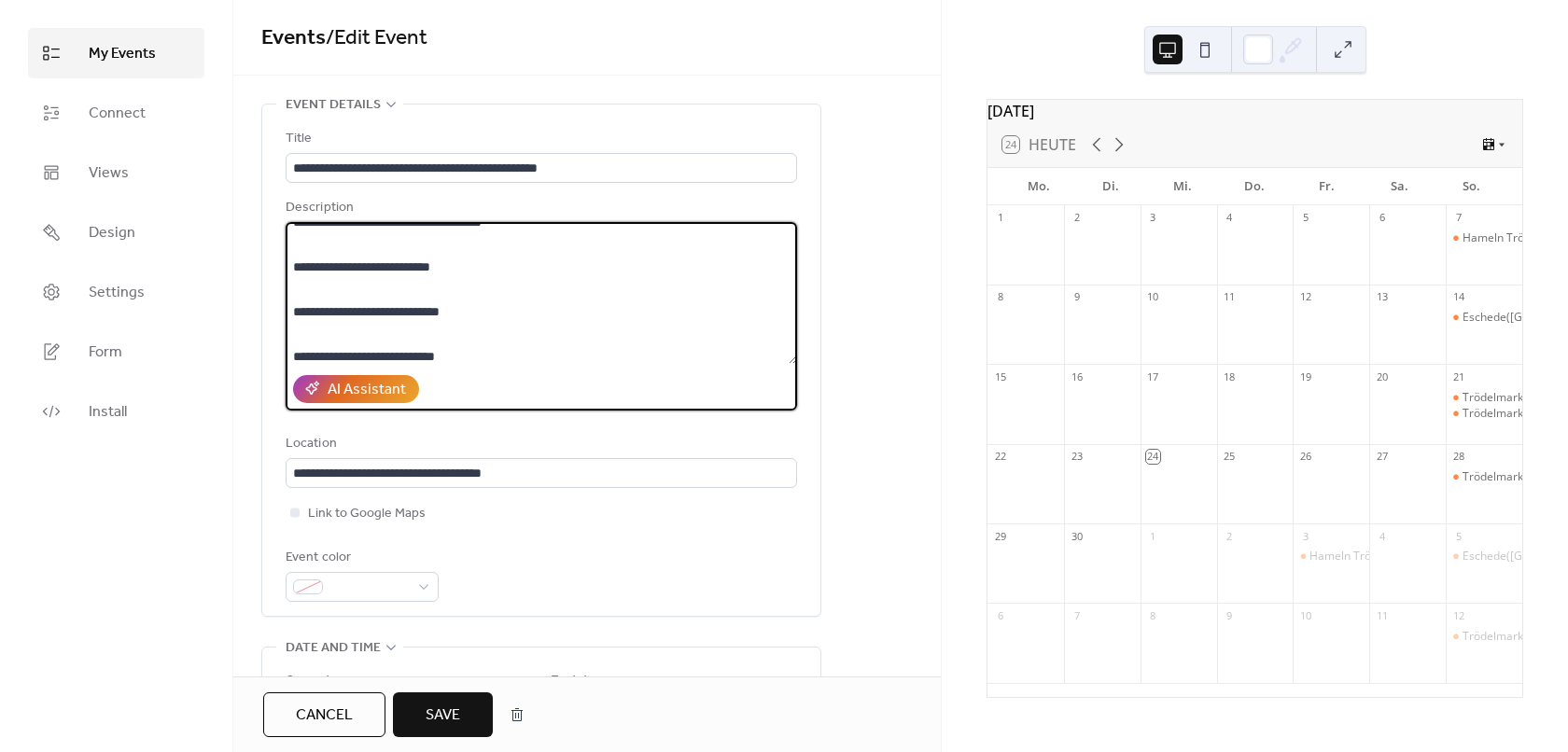
scroll to position [1026, 0]
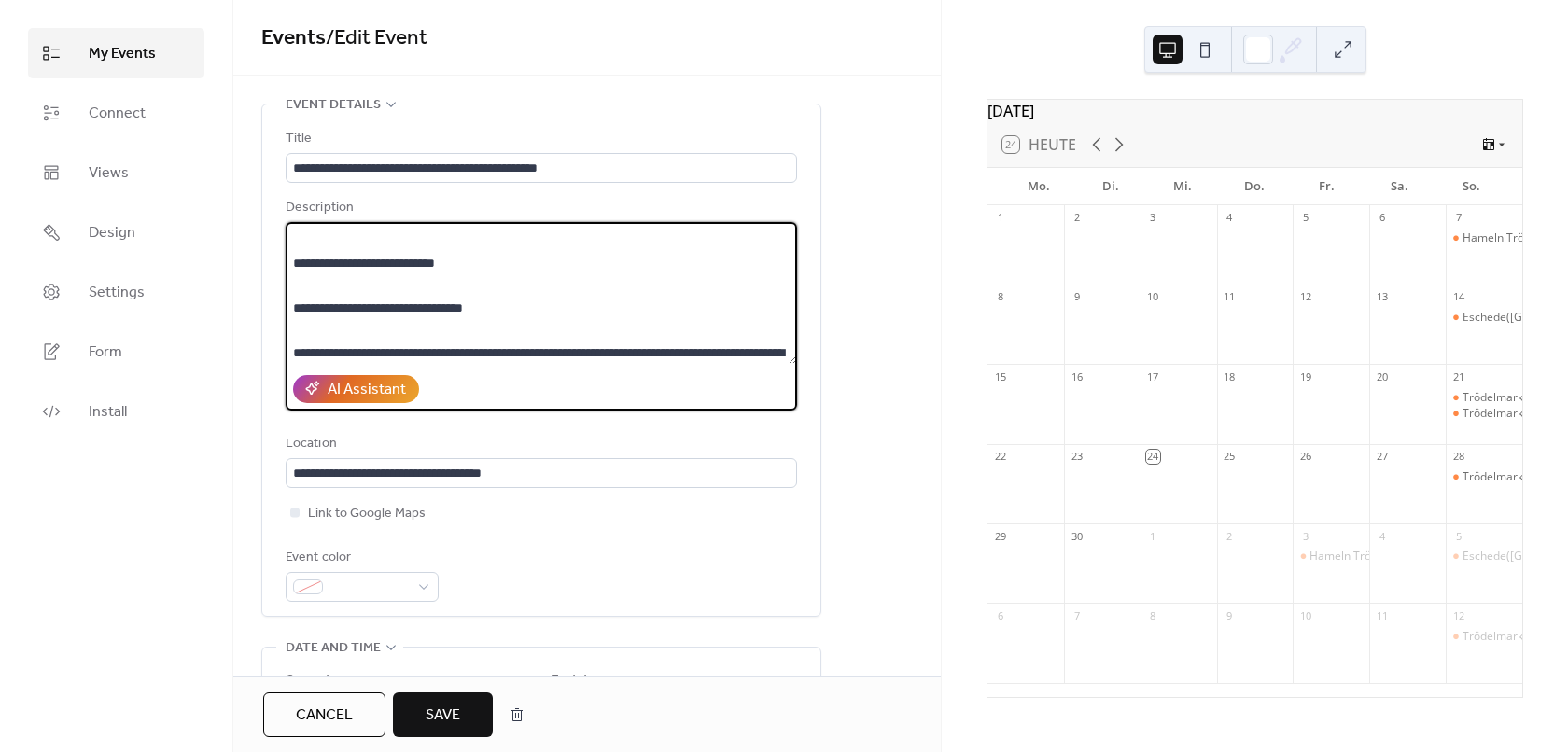
click at [505, 307] on textarea at bounding box center [541, 294] width 511 height 142
click at [511, 347] on textarea at bounding box center [541, 294] width 511 height 142
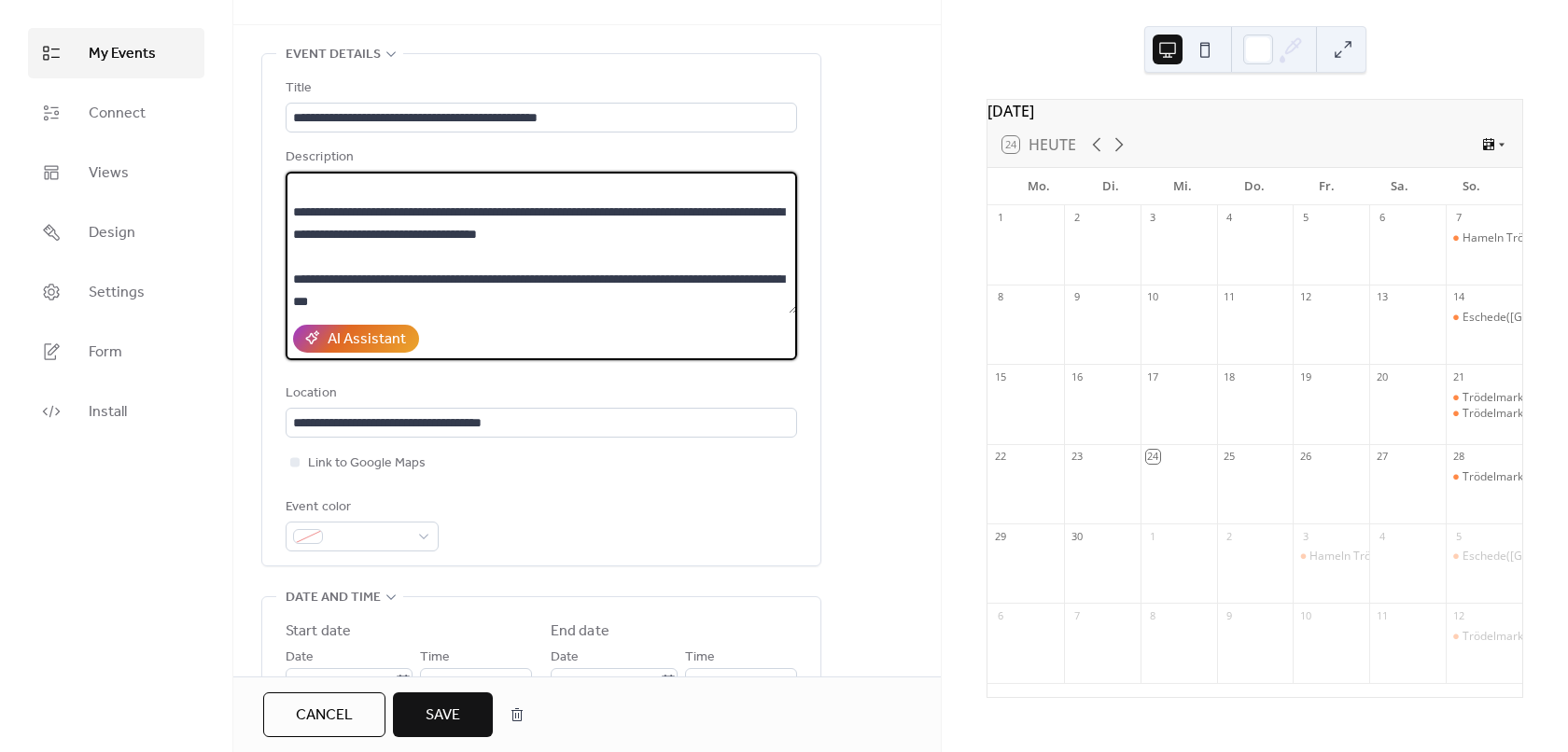
scroll to position [93, 0]
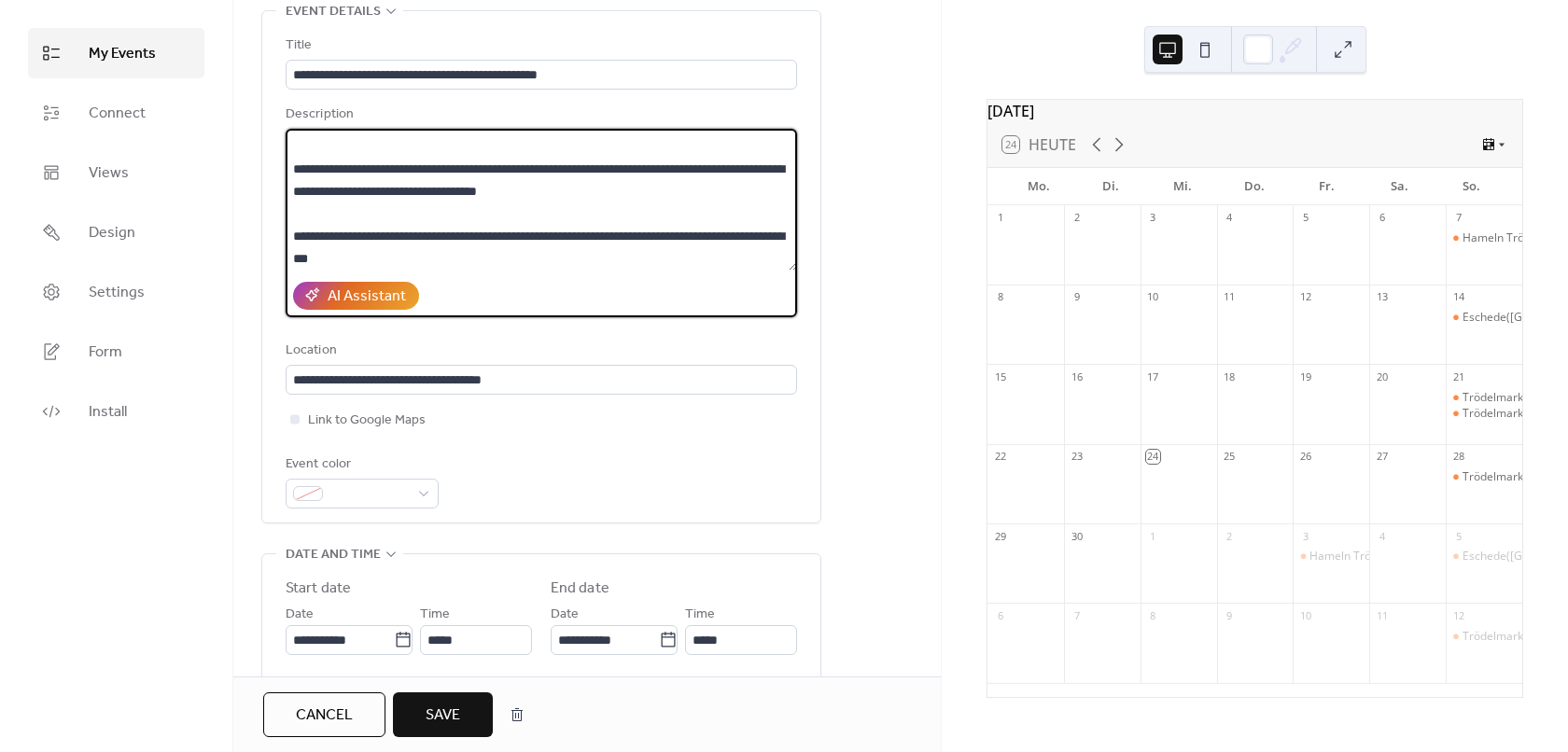
type textarea "**********"
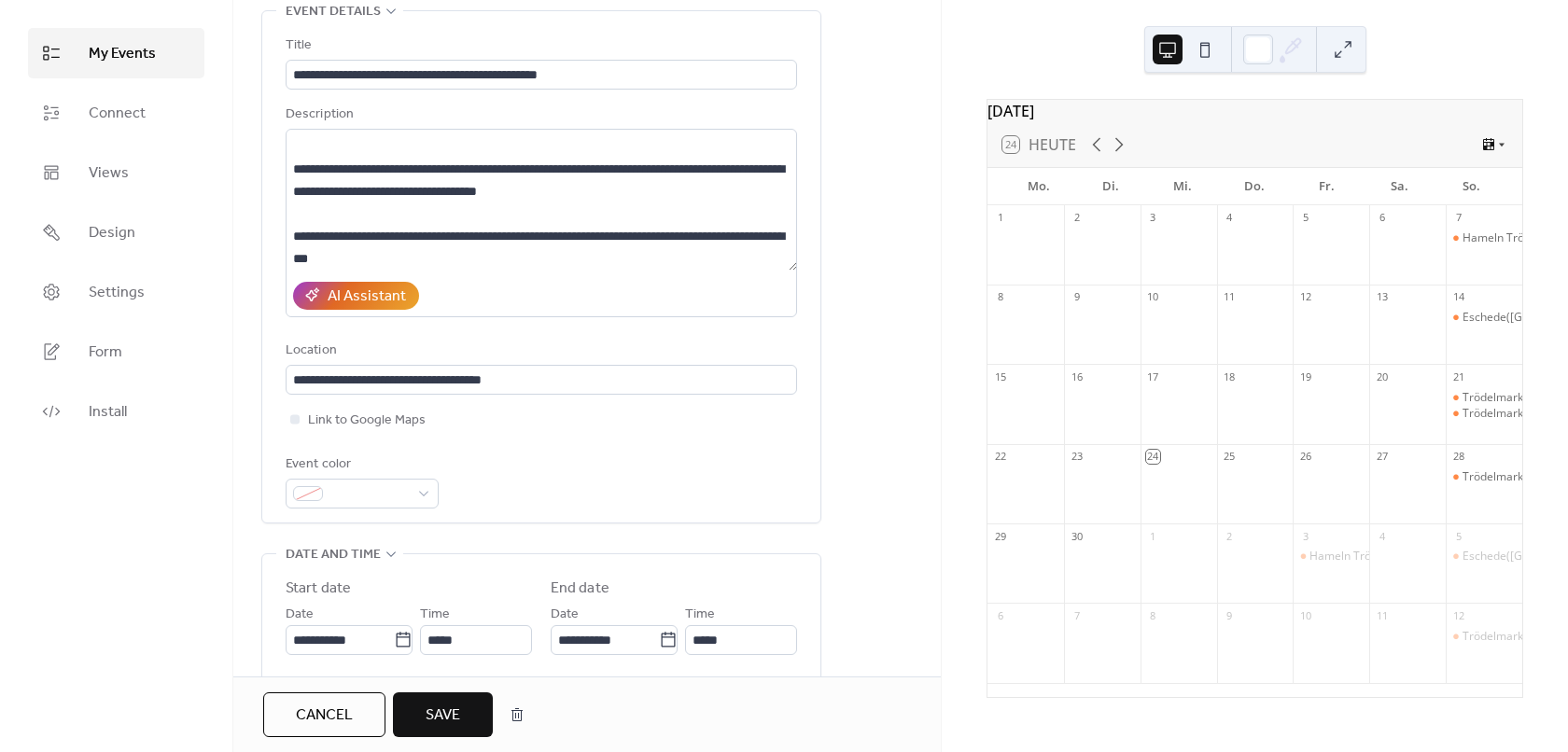
click at [446, 720] on span "Save" at bounding box center [443, 716] width 35 height 22
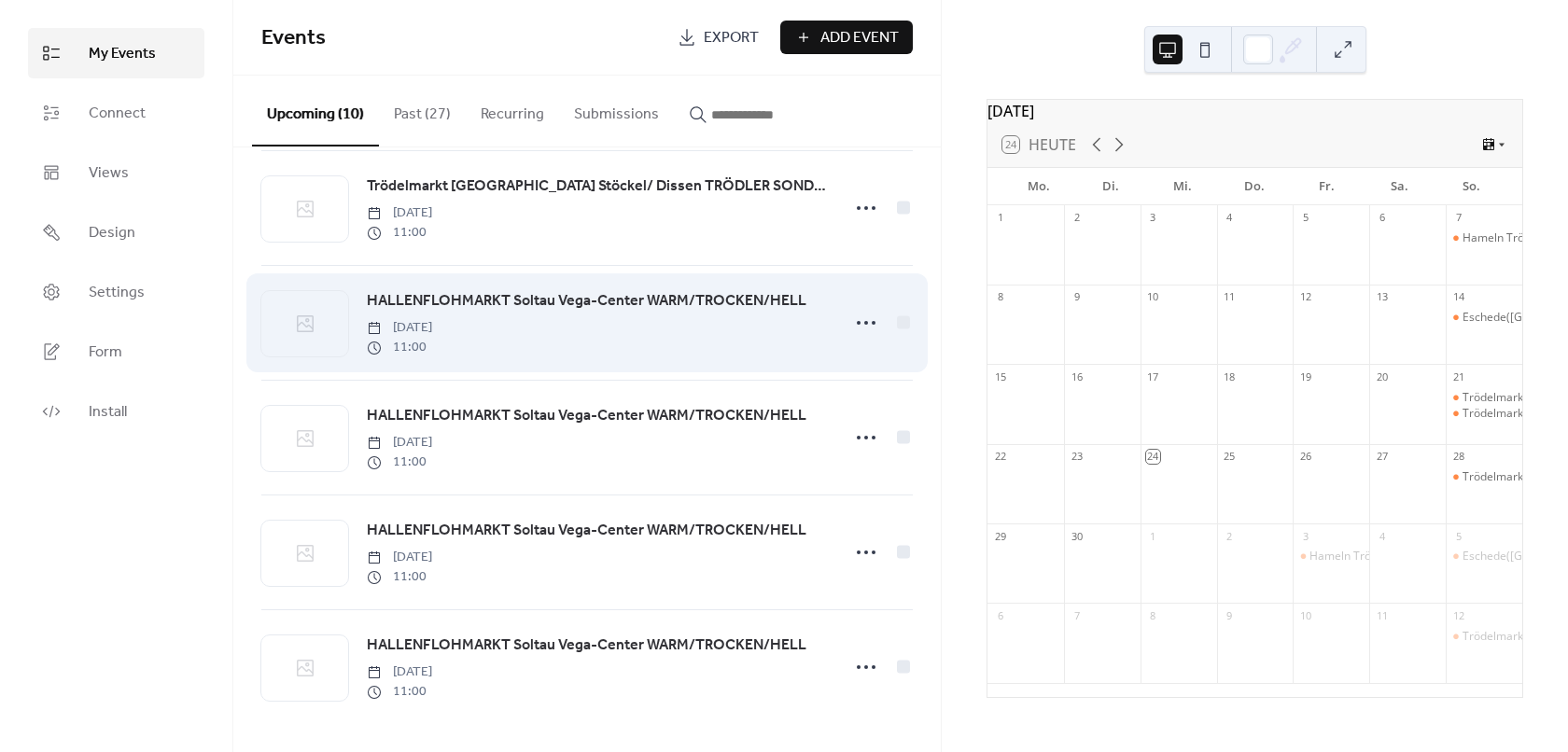
scroll to position [607, 0]
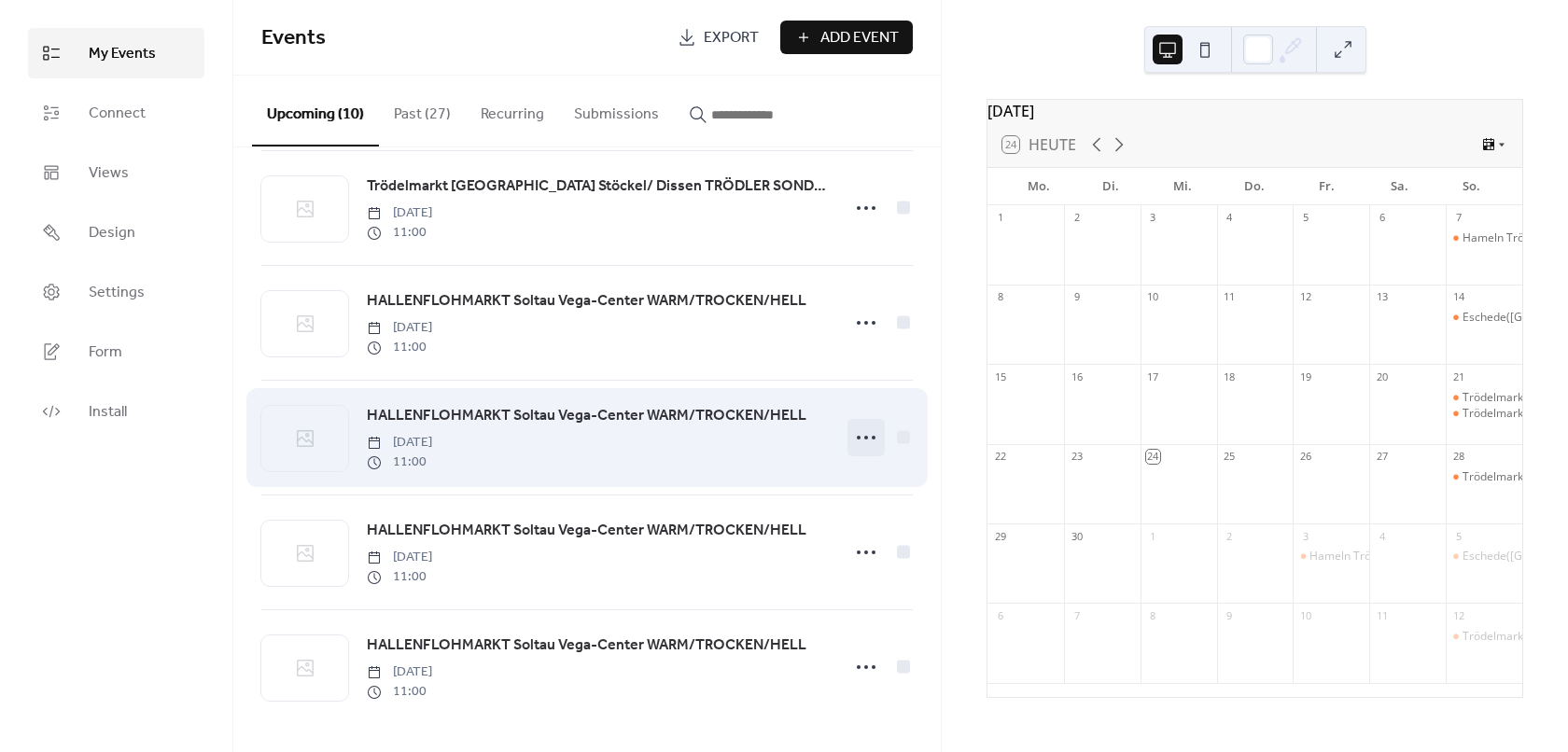
click at [856, 434] on icon at bounding box center [865, 437] width 30 height 30
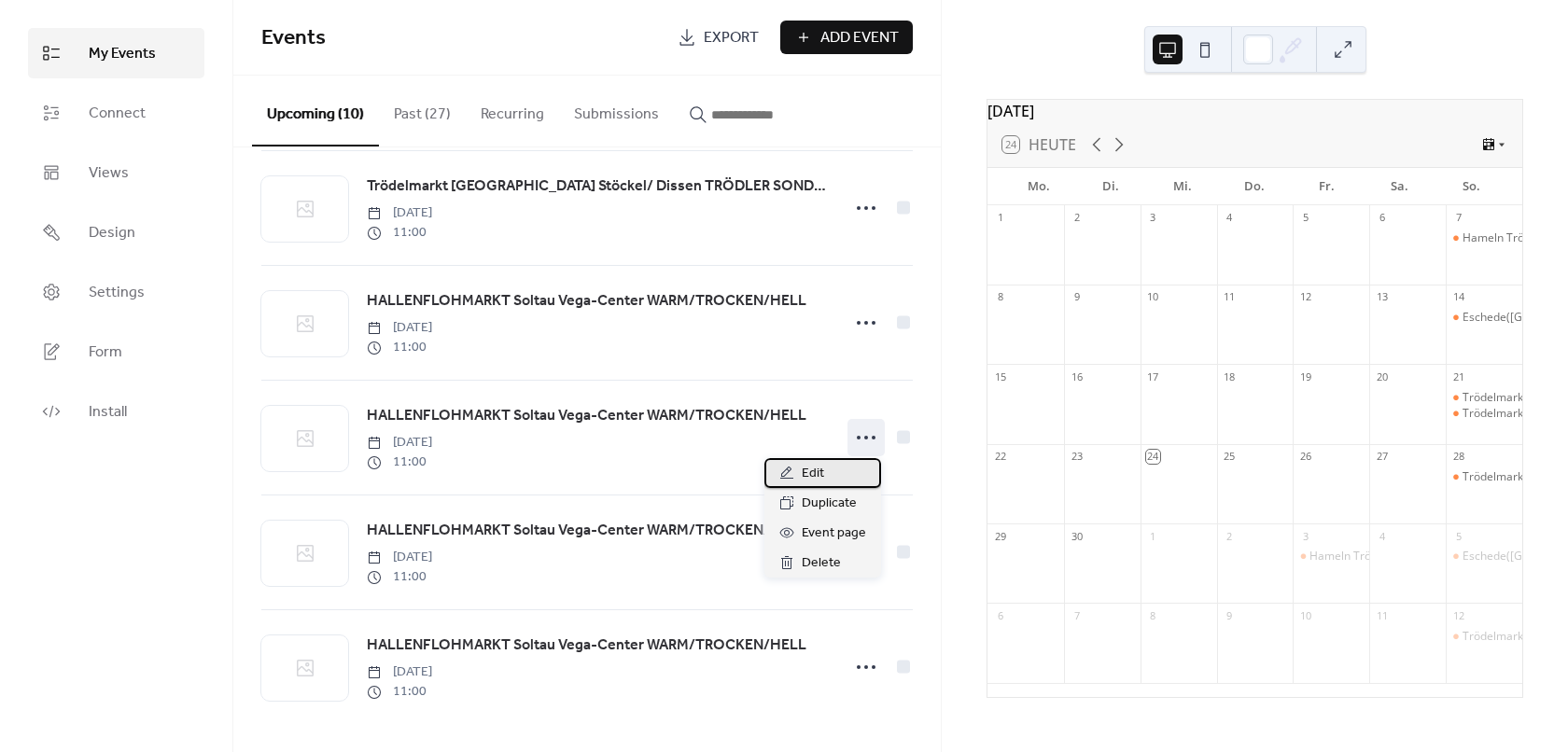
click at [838, 483] on div "Edit" at bounding box center [823, 473] width 117 height 30
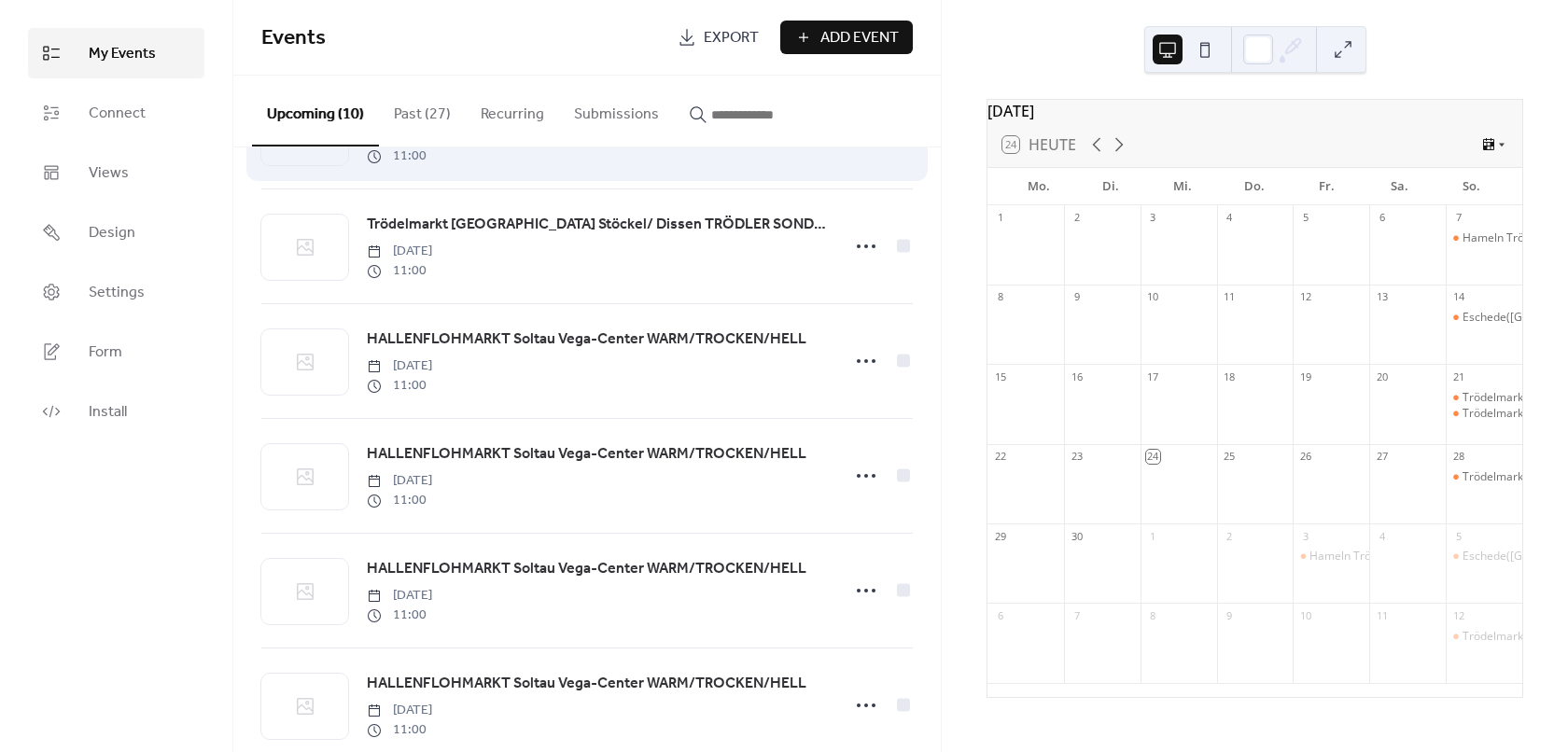
scroll to position [607, 0]
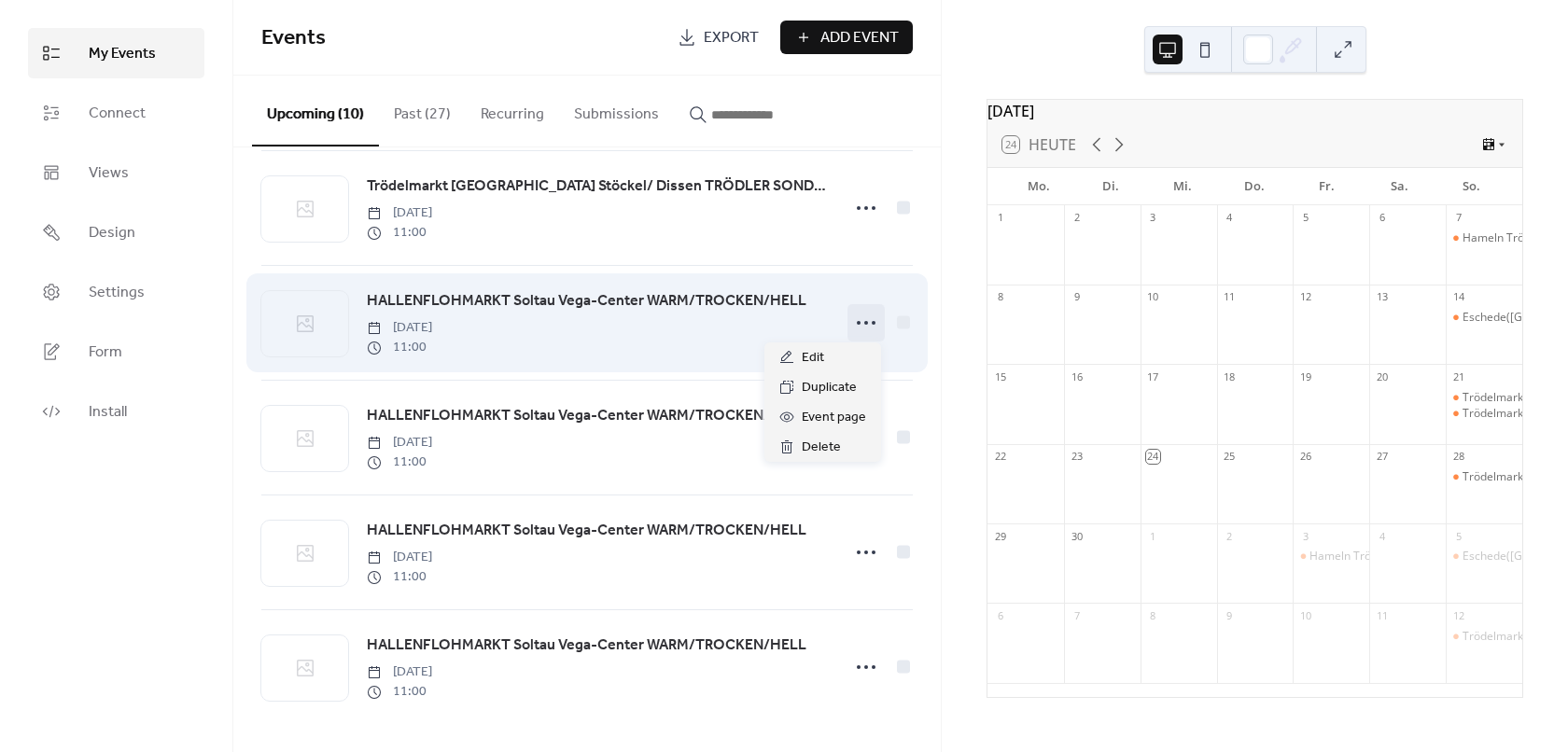
click at [863, 324] on icon at bounding box center [865, 322] width 30 height 30
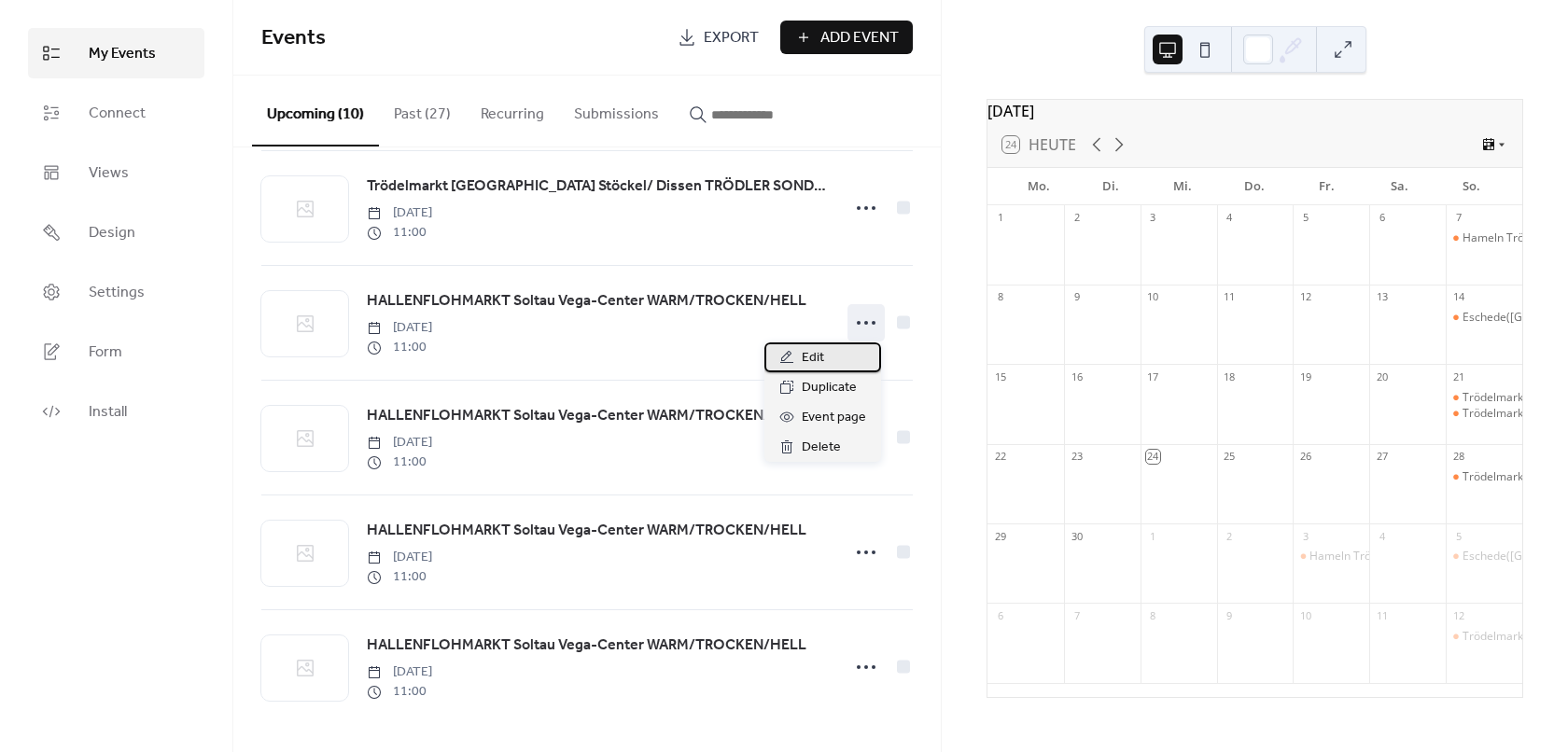
click at [846, 359] on div "Edit" at bounding box center [823, 357] width 117 height 30
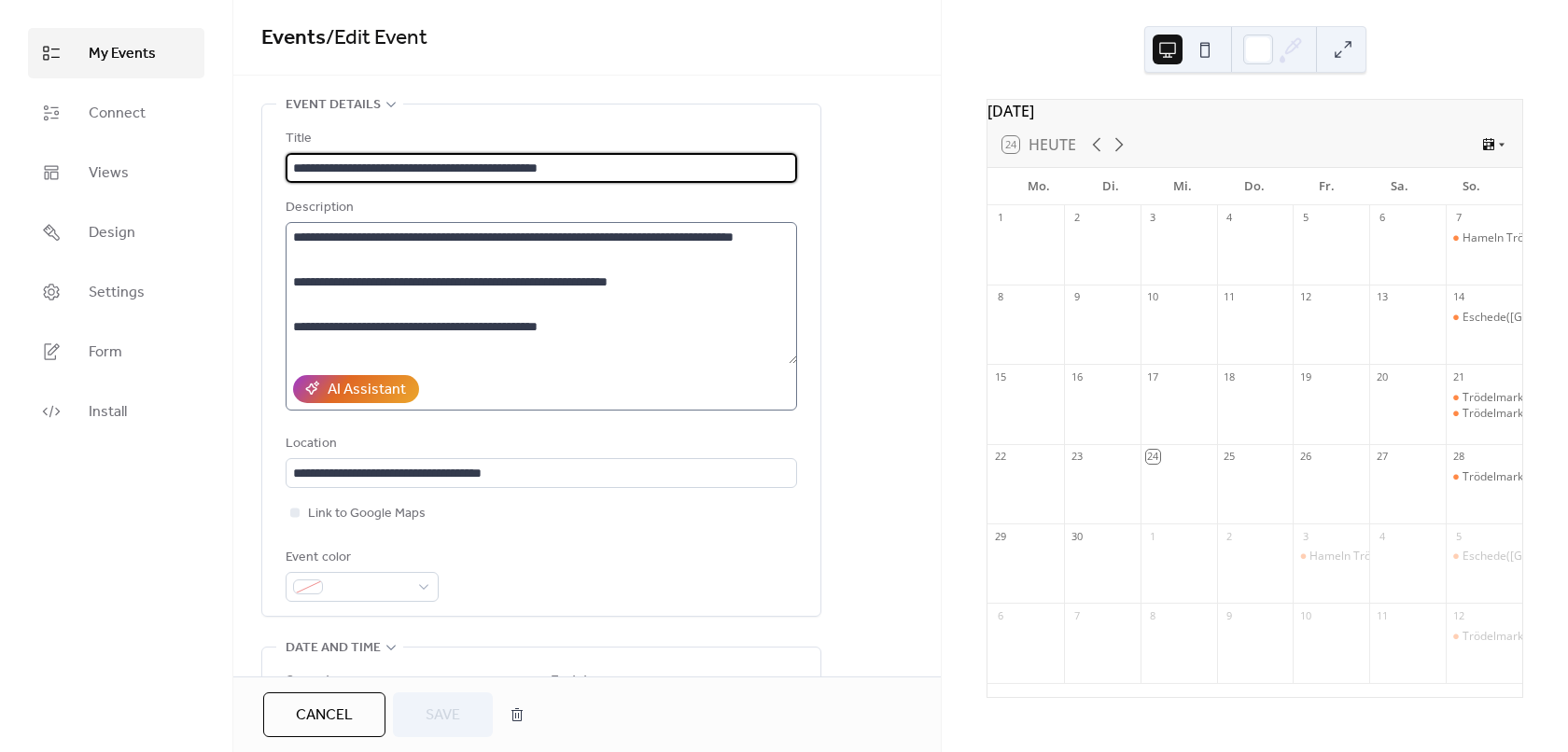
scroll to position [653, 0]
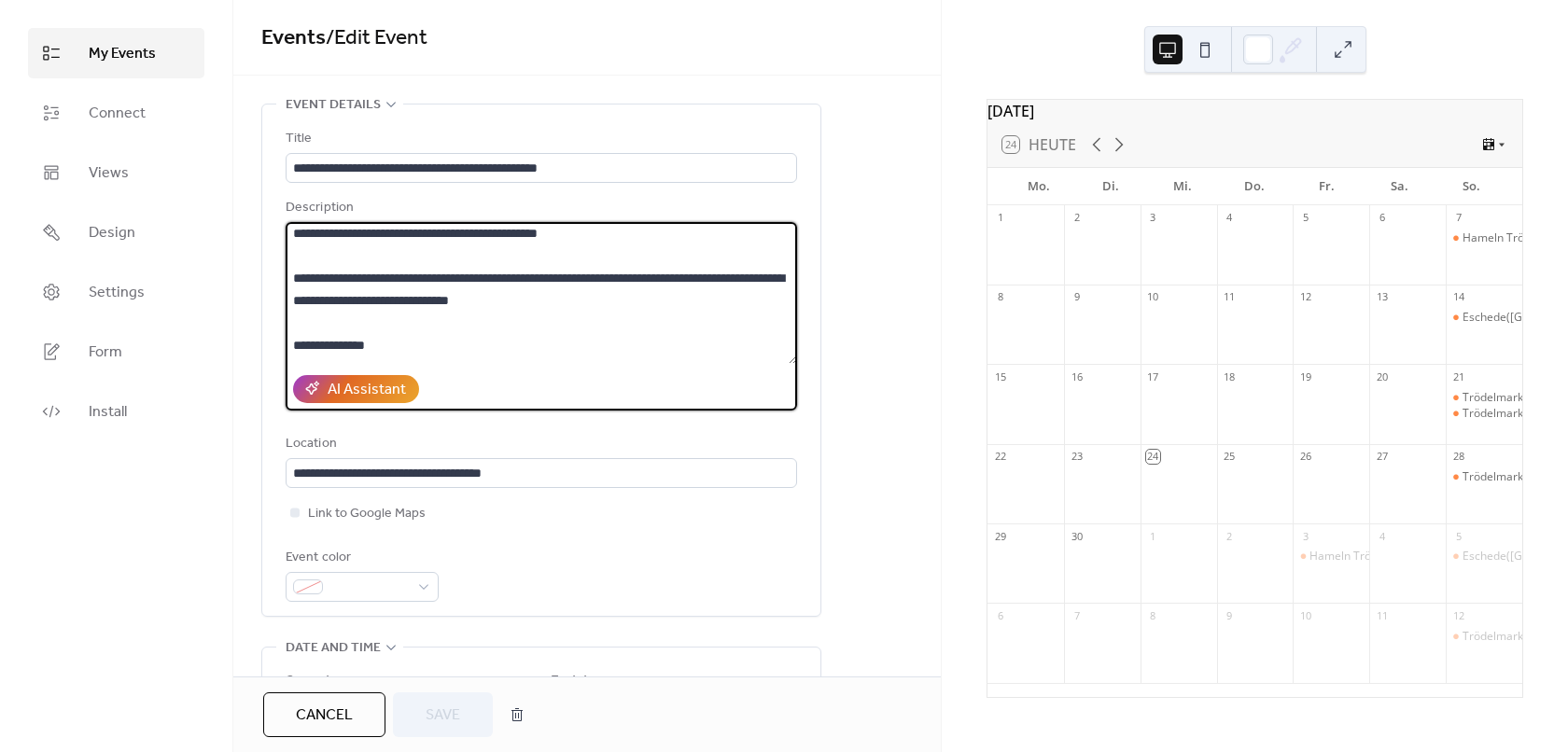
click at [601, 276] on textarea at bounding box center [541, 294] width 511 height 142
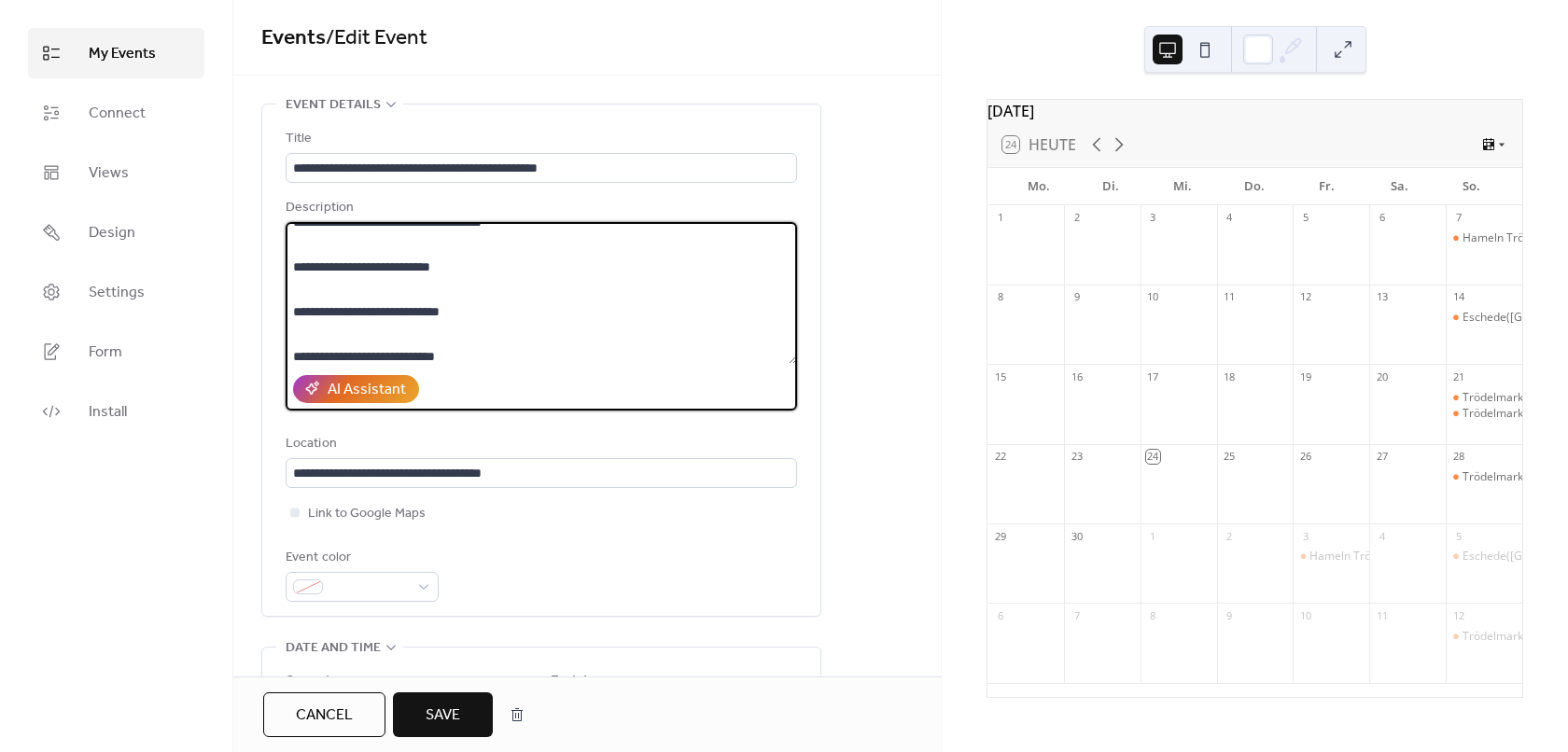
scroll to position [1026, 0]
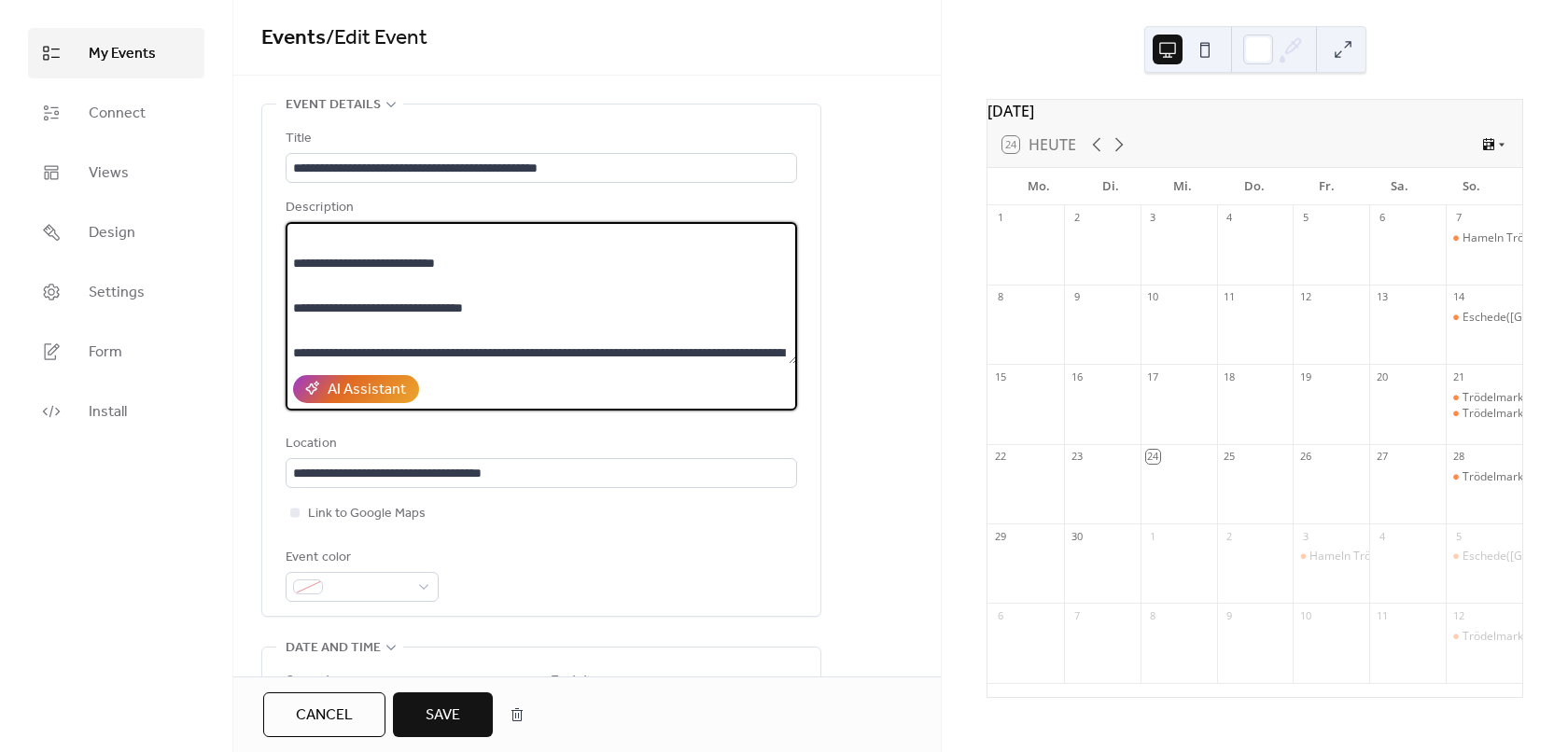
click at [492, 306] on textarea at bounding box center [541, 294] width 511 height 142
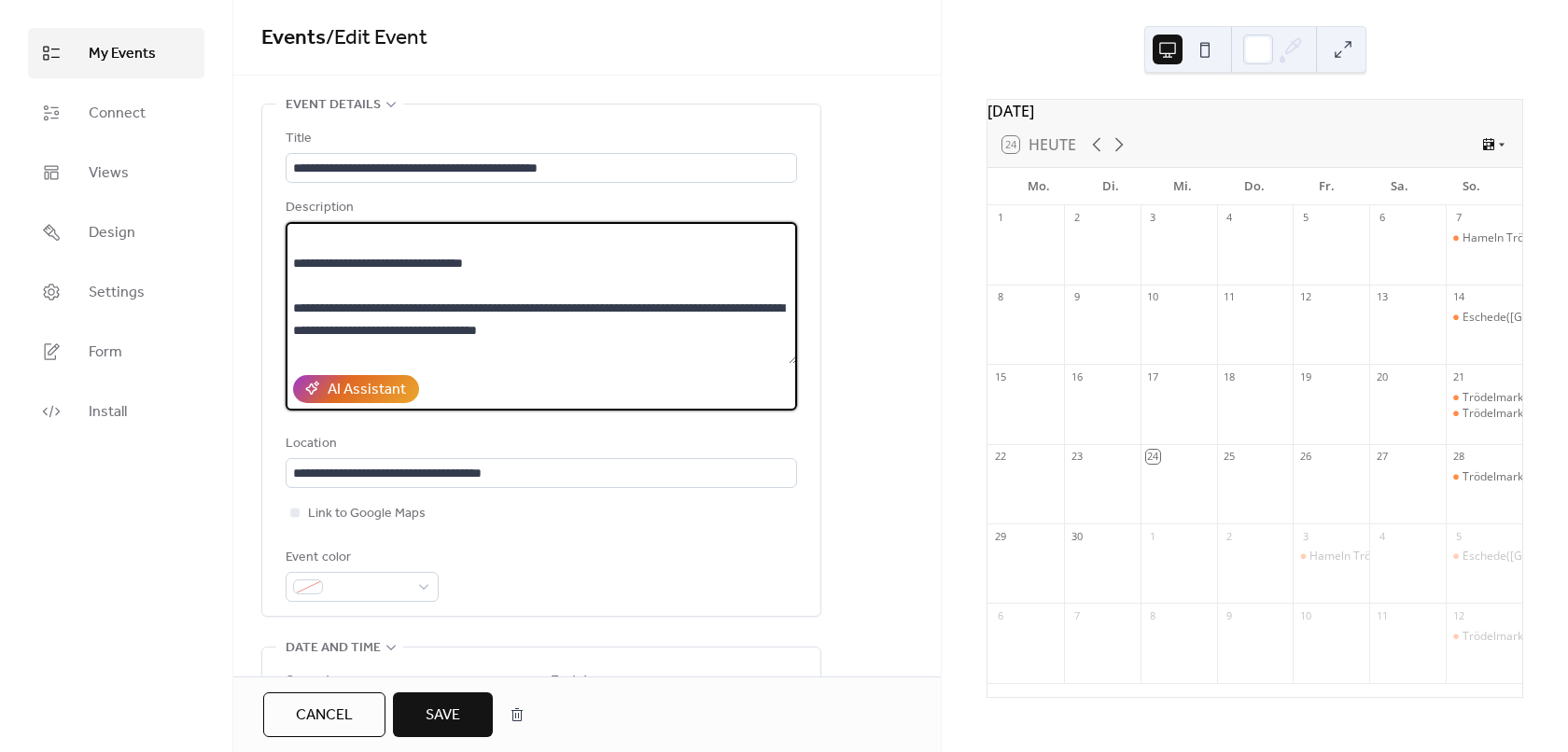
click at [508, 306] on textarea at bounding box center [541, 294] width 511 height 142
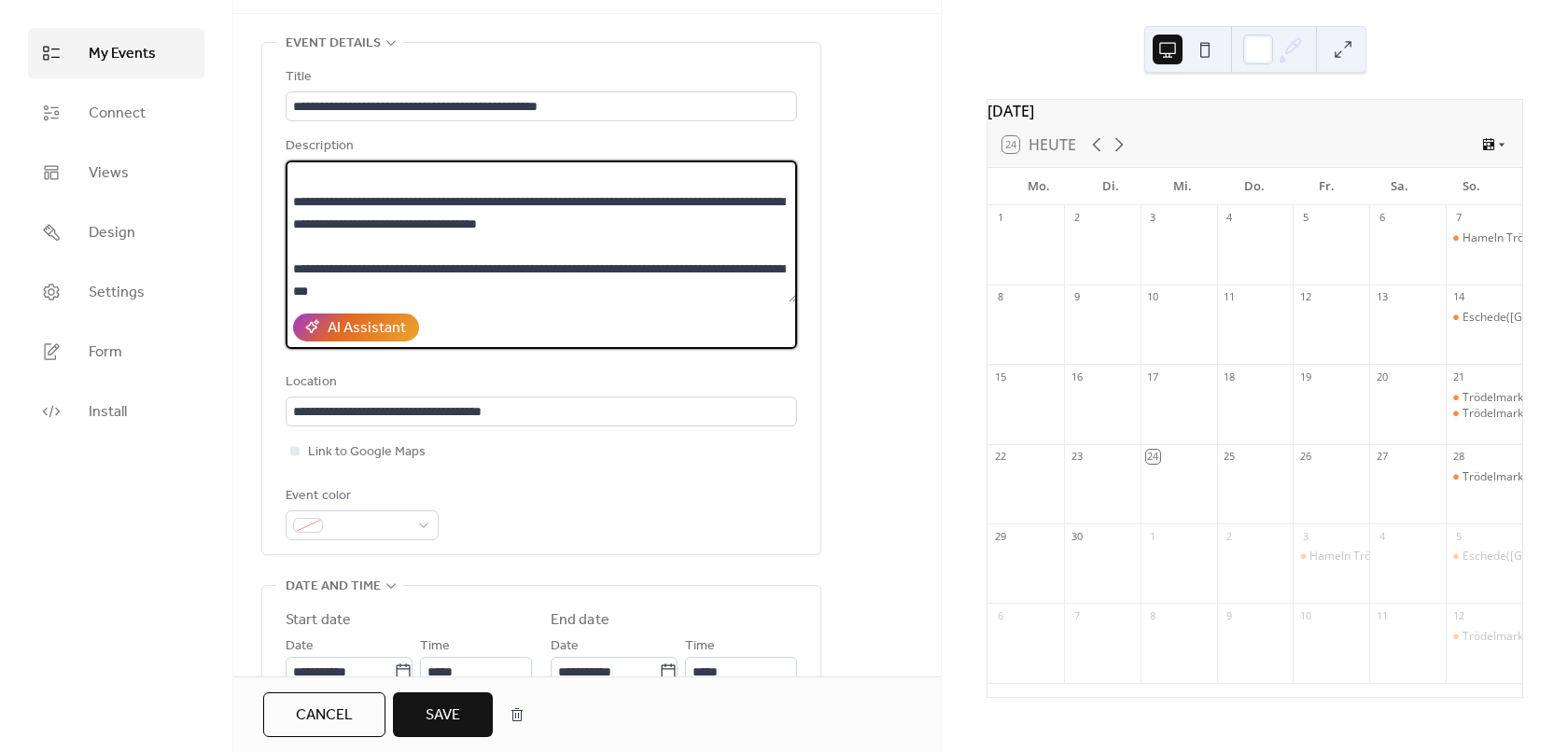
scroll to position [93, 0]
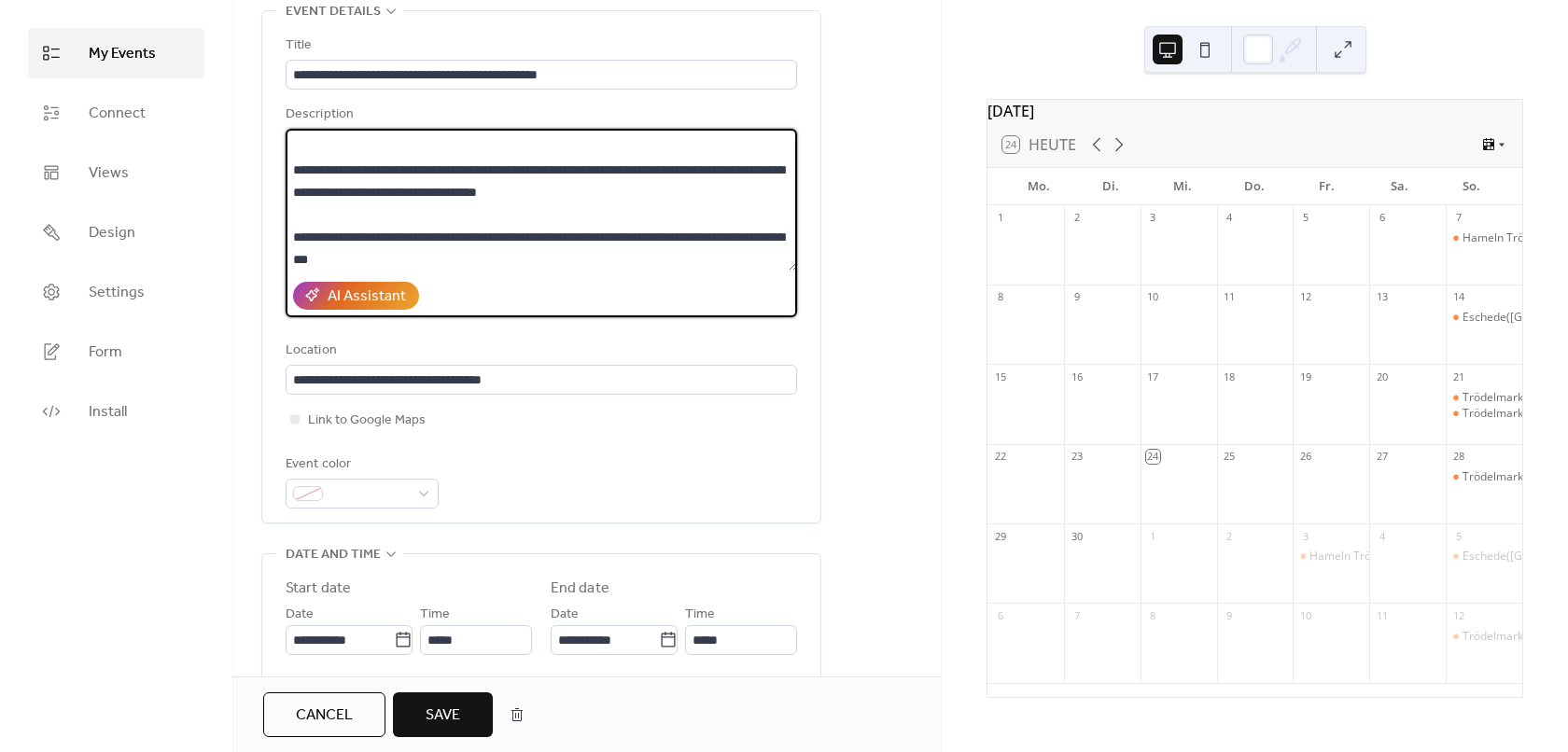
type textarea "**********"
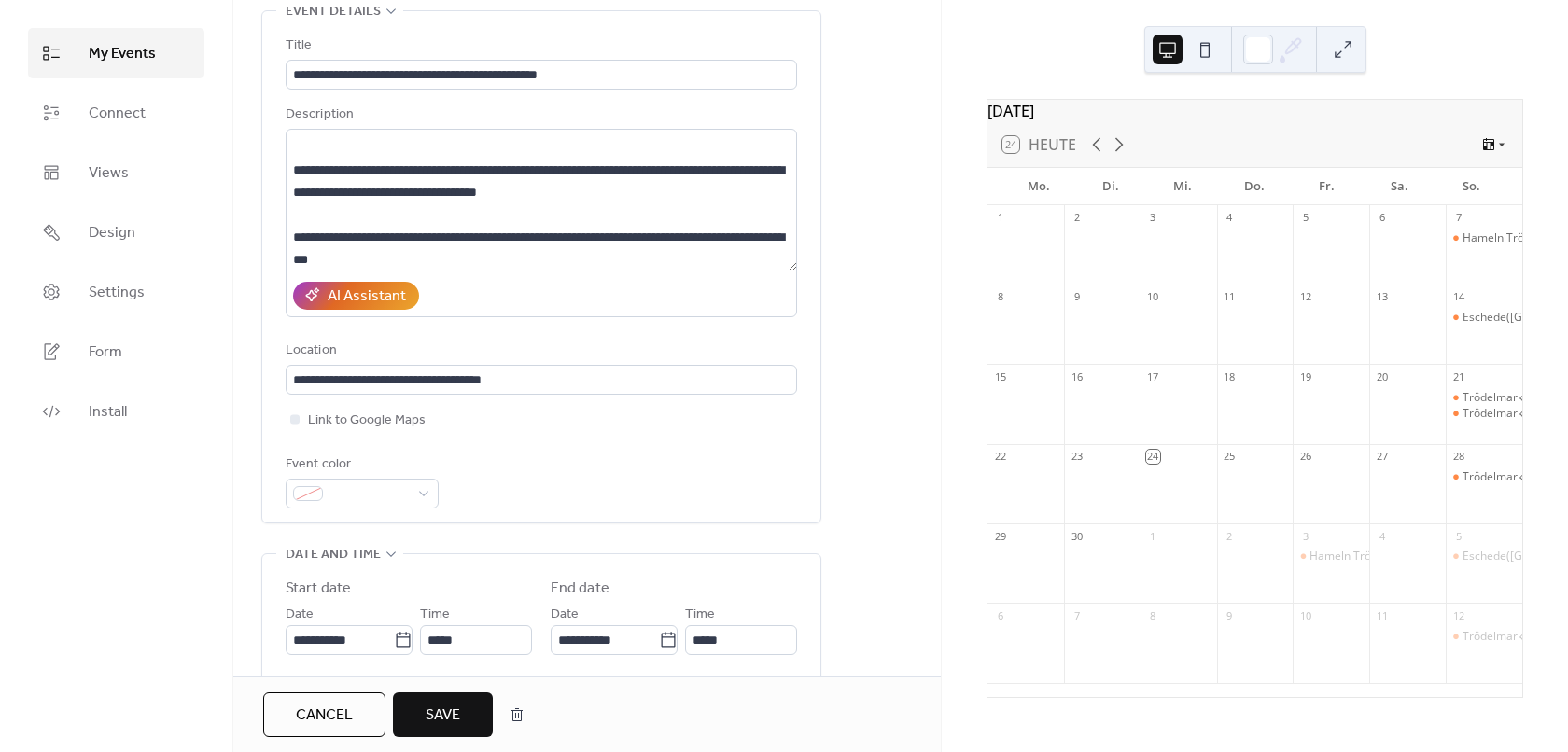
click at [445, 713] on span "Save" at bounding box center [443, 716] width 35 height 22
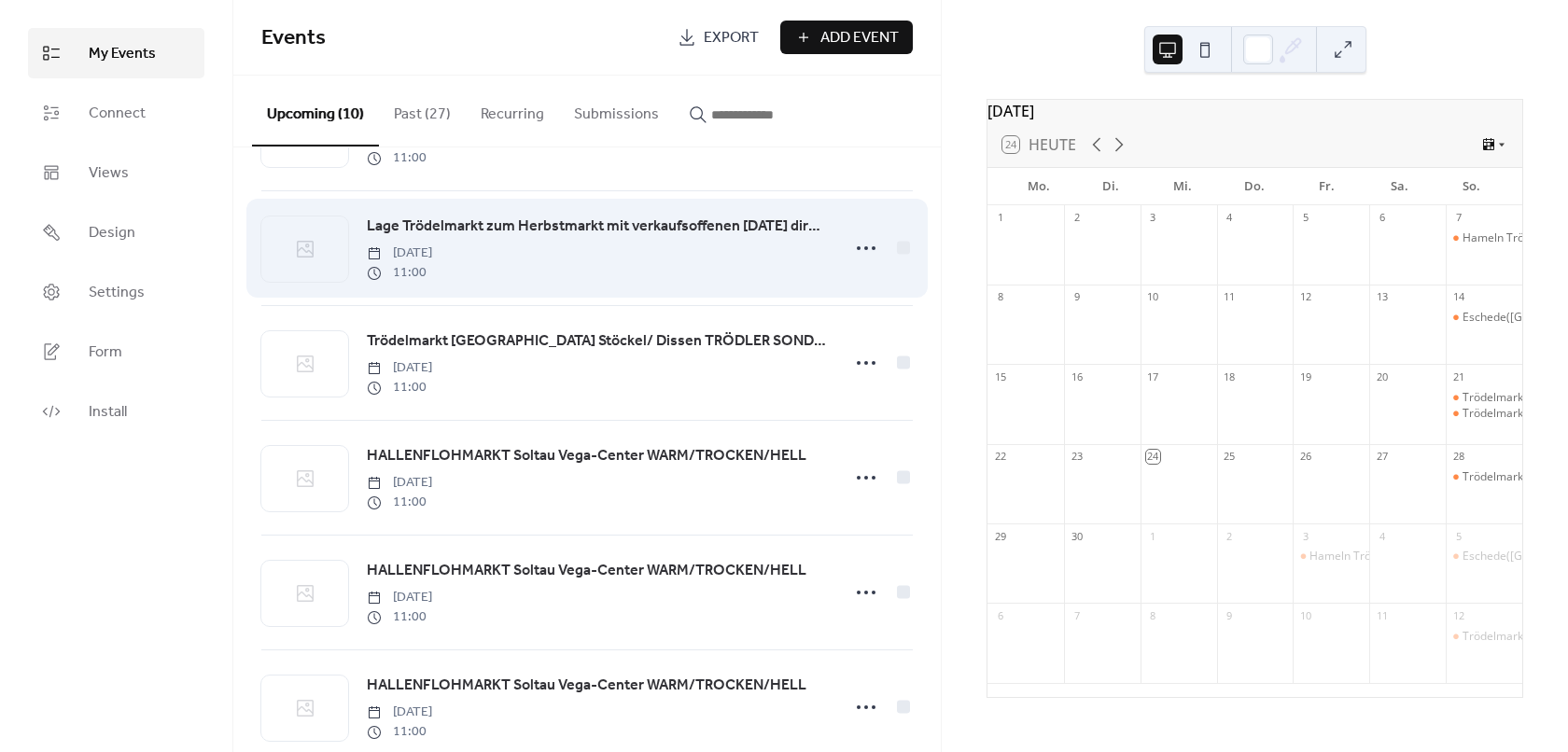
scroll to position [607, 0]
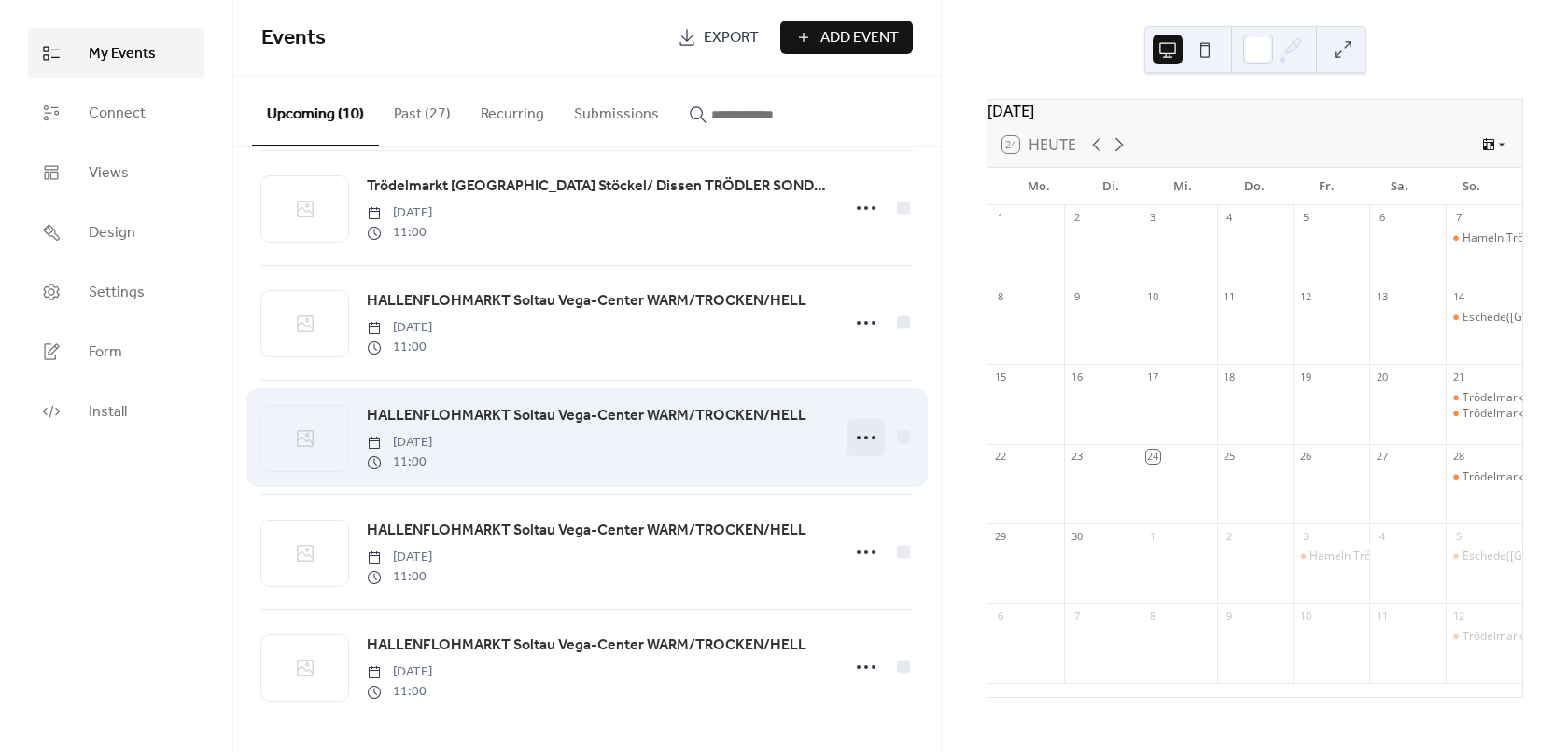
click at [851, 434] on icon at bounding box center [865, 437] width 30 height 30
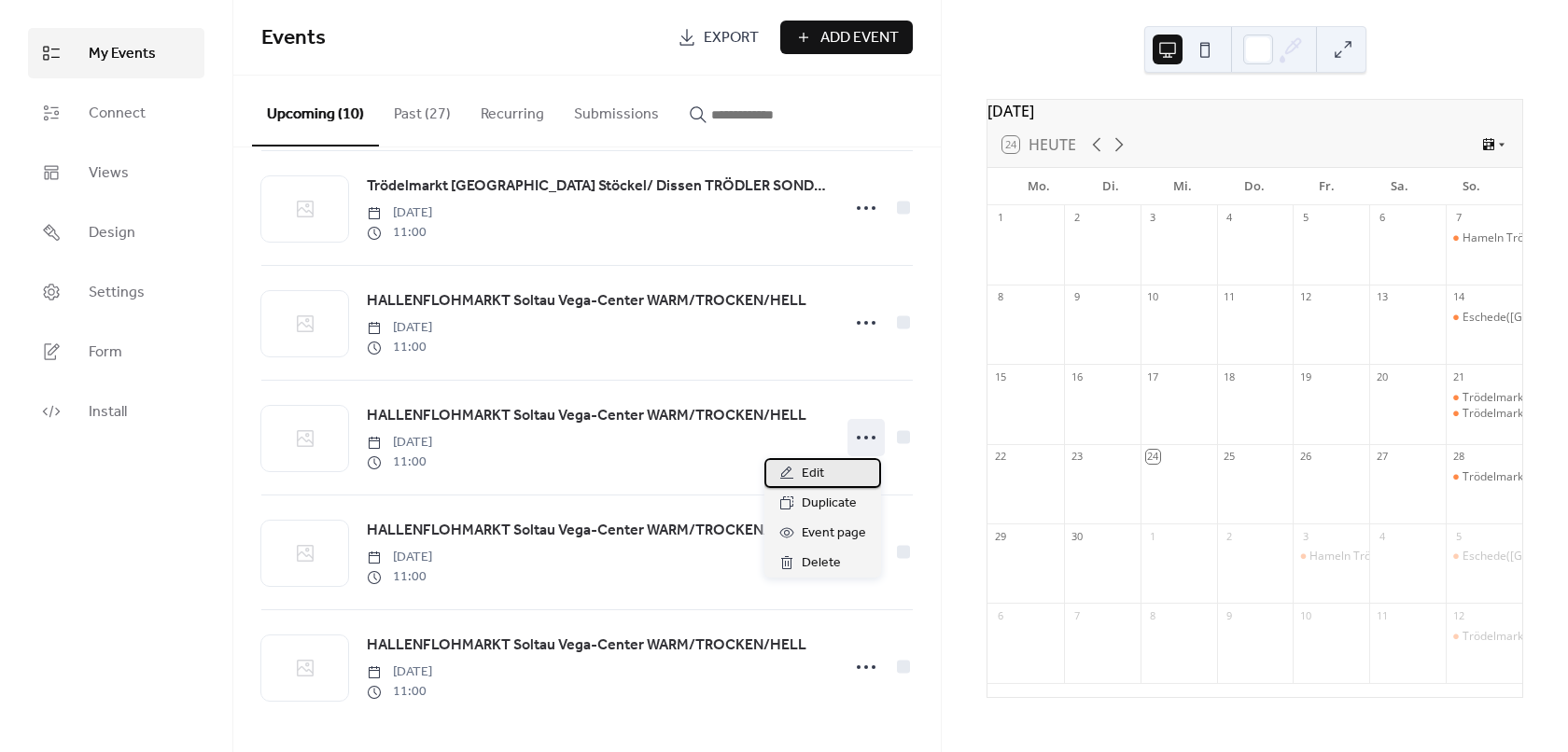
click at [829, 474] on div "Edit" at bounding box center [823, 473] width 117 height 30
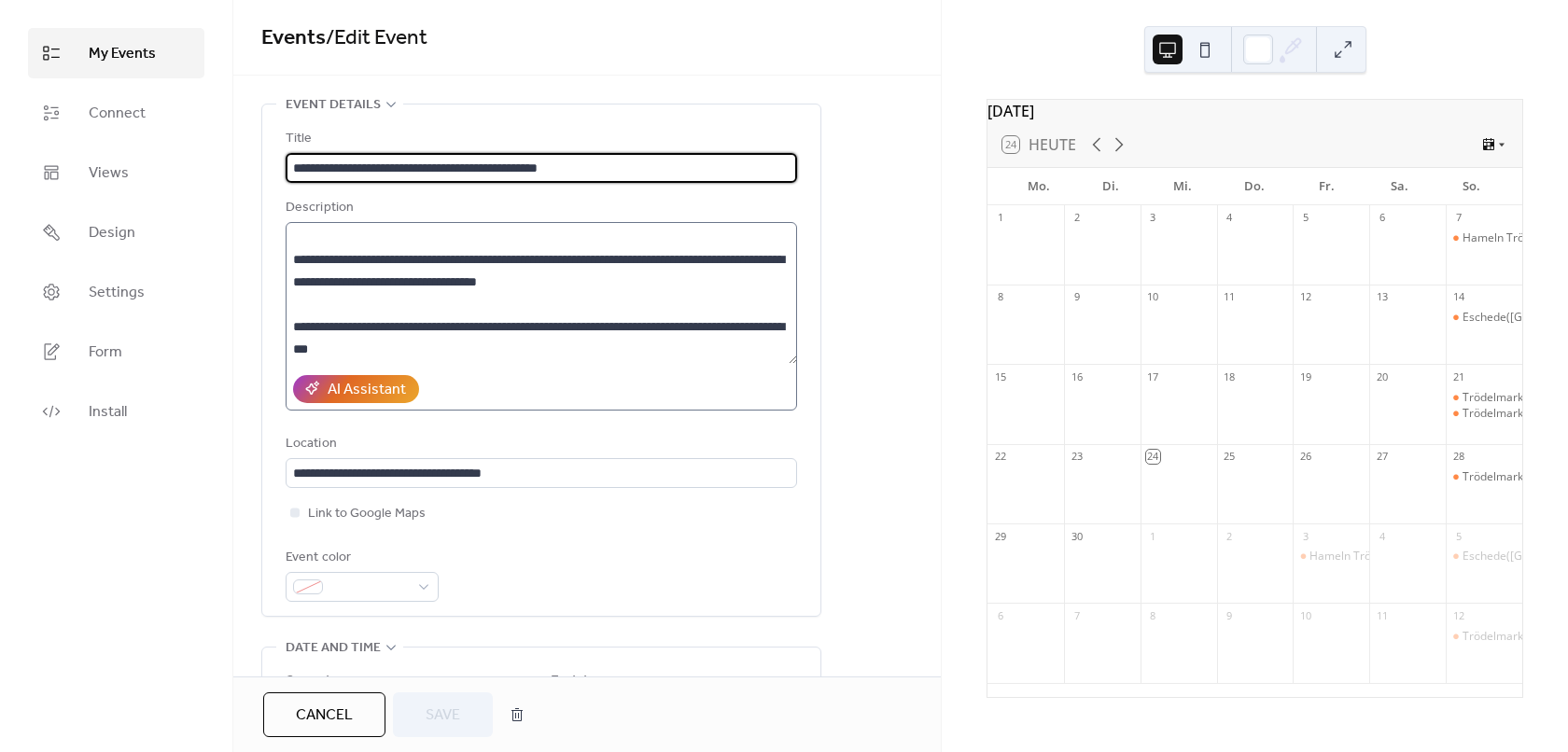
scroll to position [1075, 0]
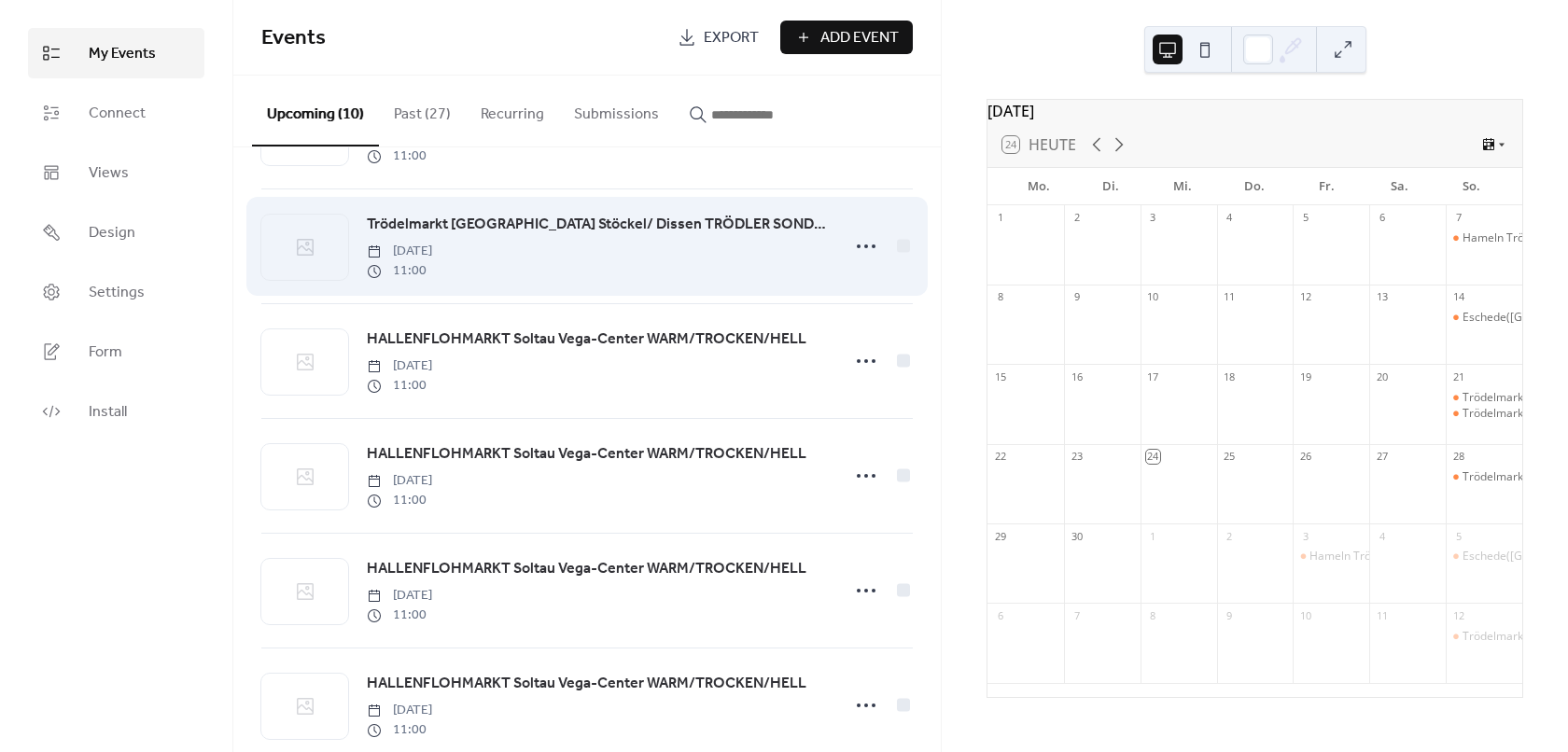
scroll to position [607, 0]
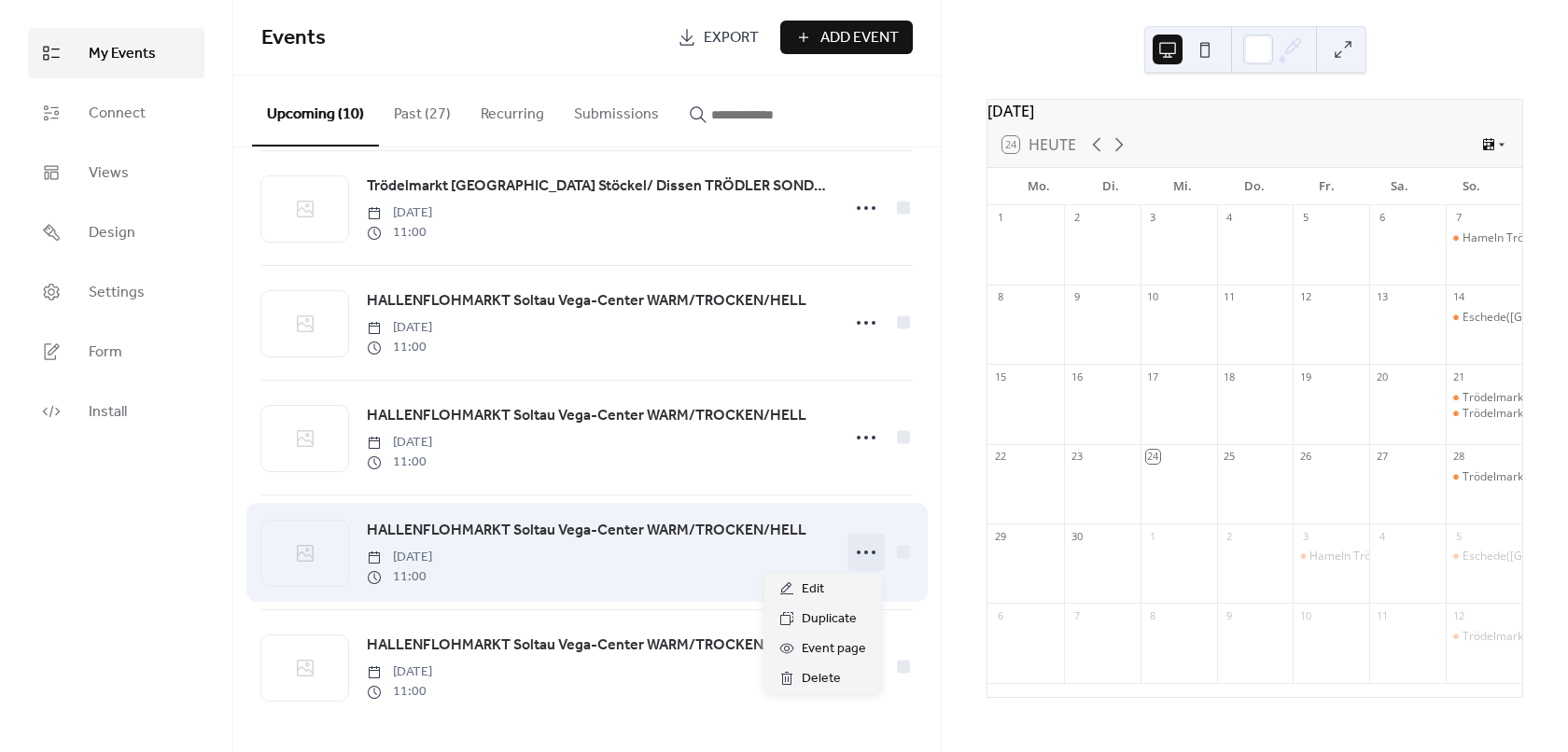
click at [854, 548] on icon at bounding box center [865, 552] width 30 height 30
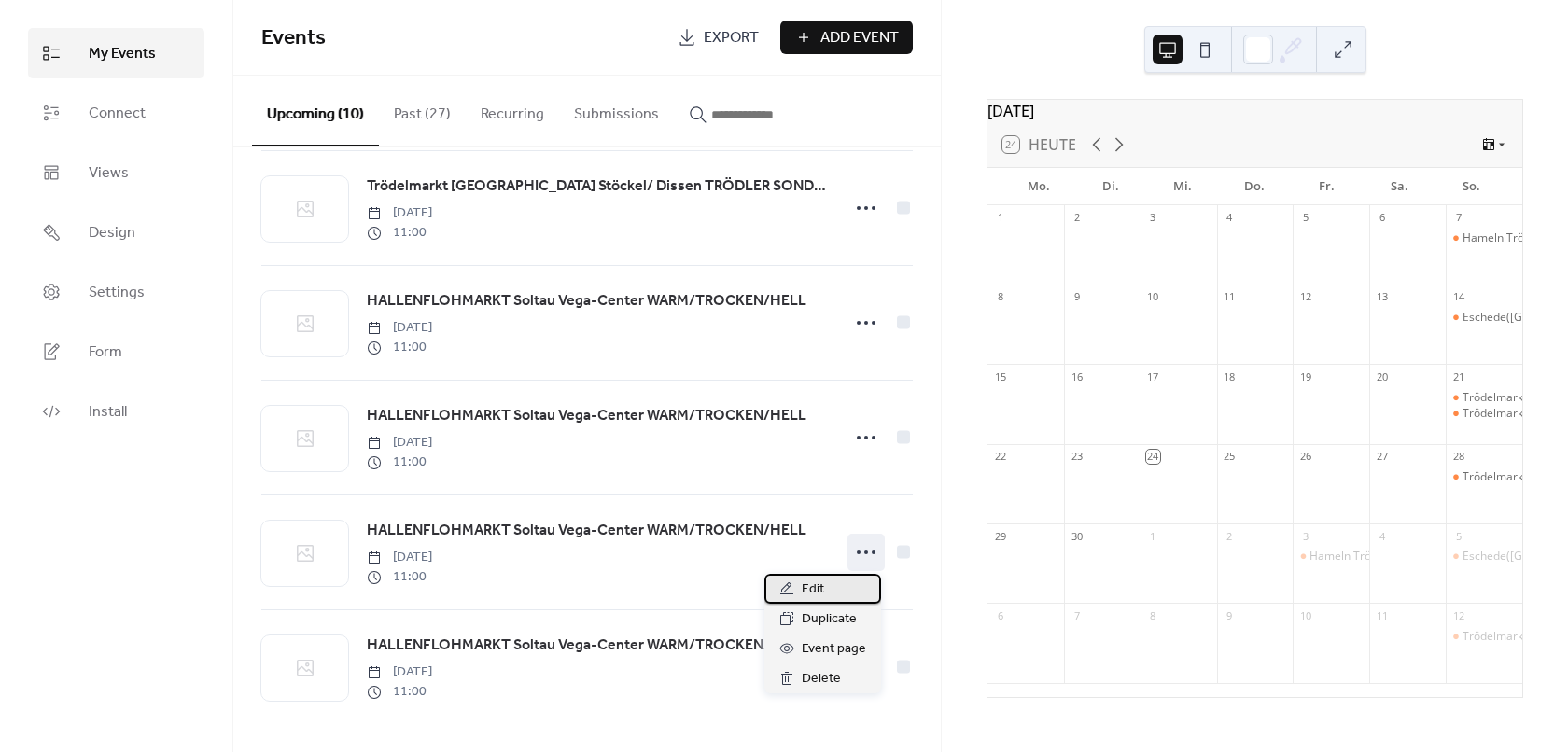
click at [839, 582] on div "Edit" at bounding box center [823, 588] width 117 height 30
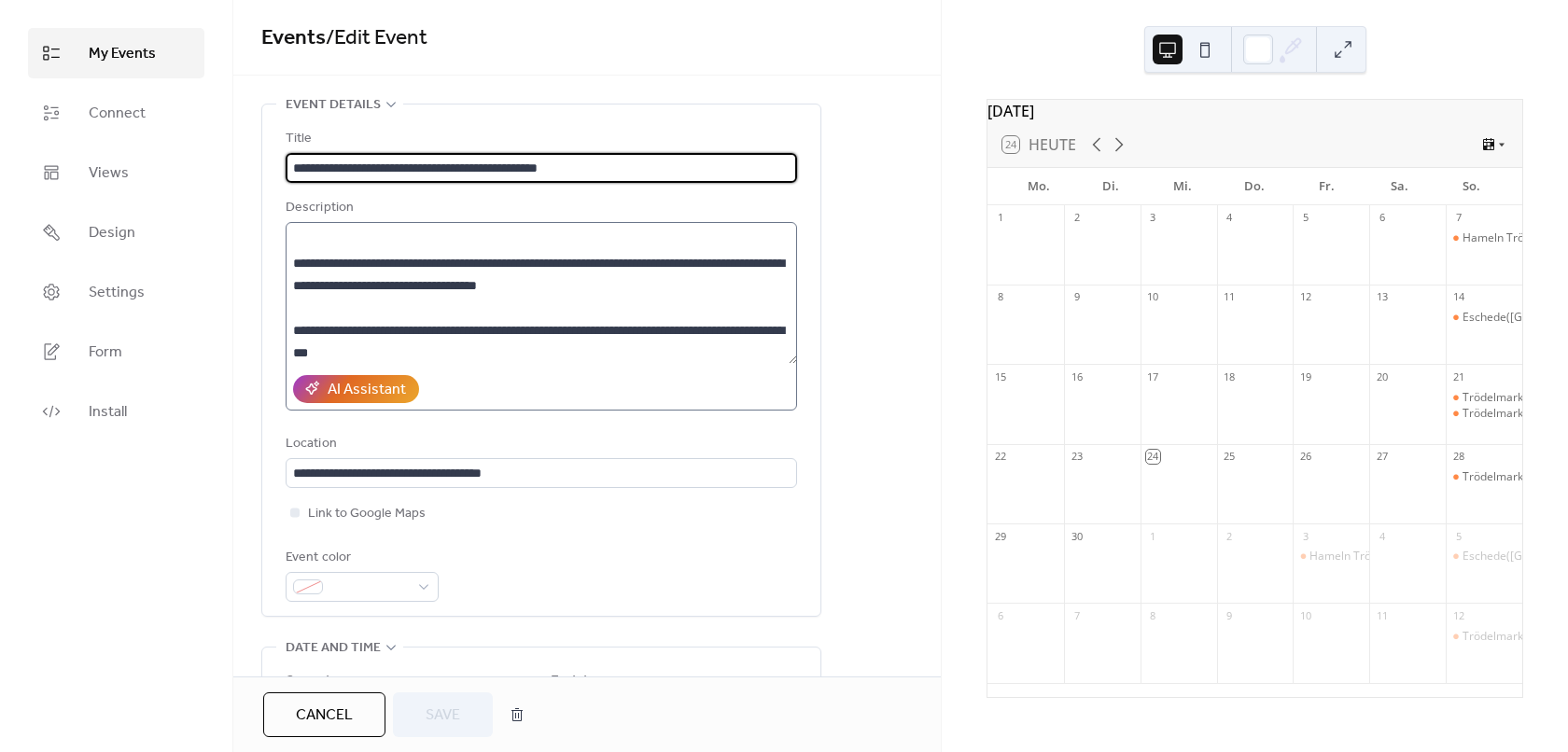
scroll to position [1075, 0]
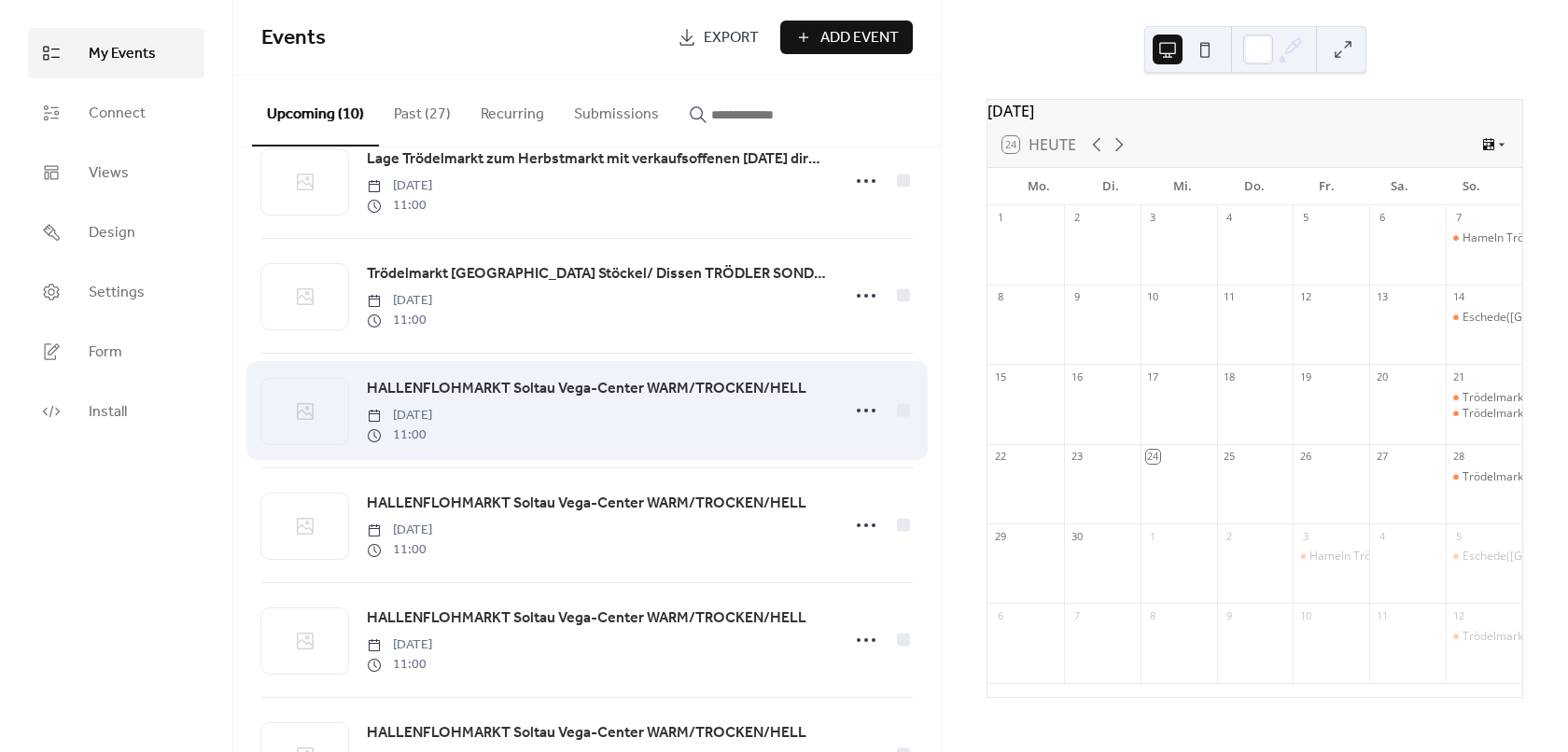
scroll to position [607, 0]
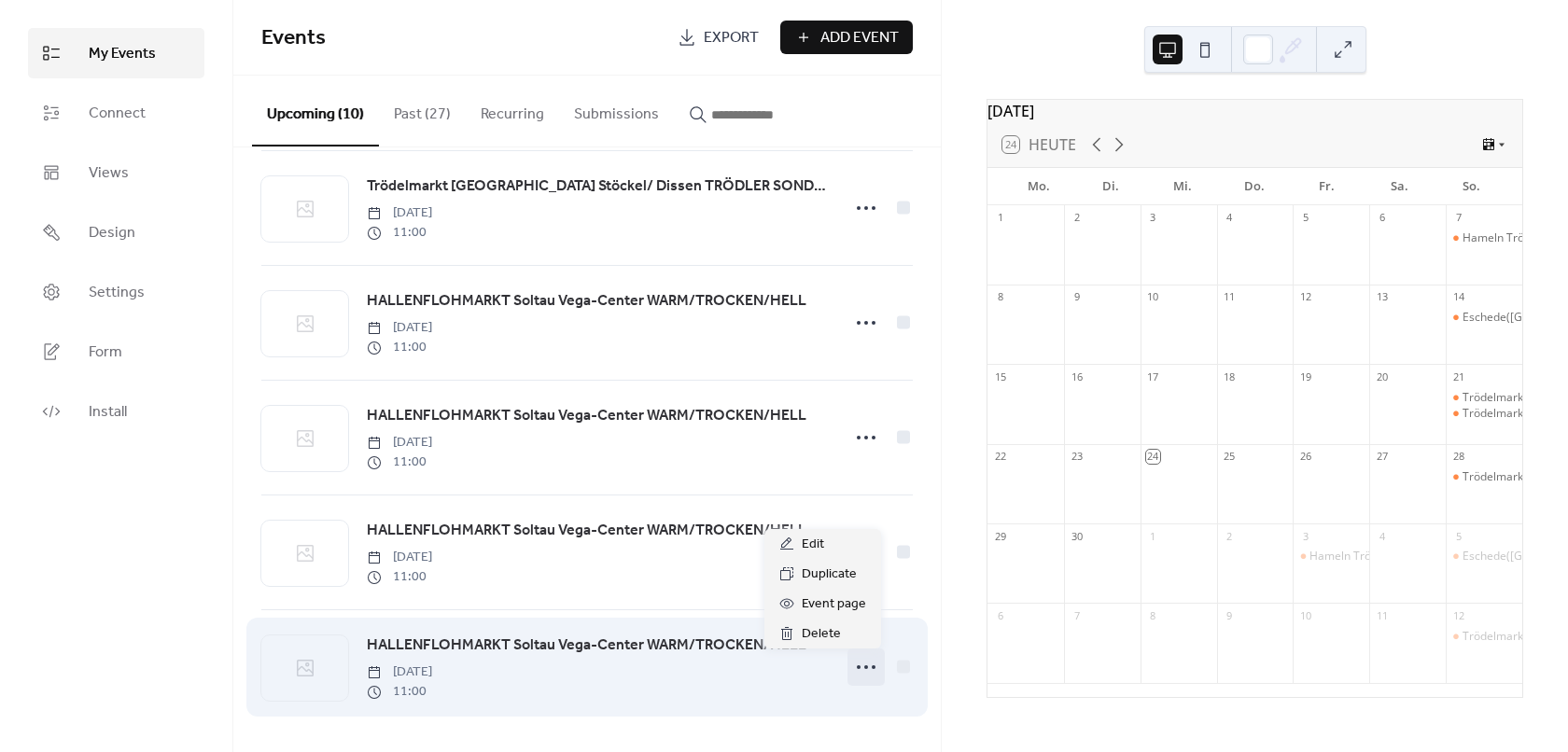
click at [864, 668] on circle at bounding box center [866, 668] width 4 height 4
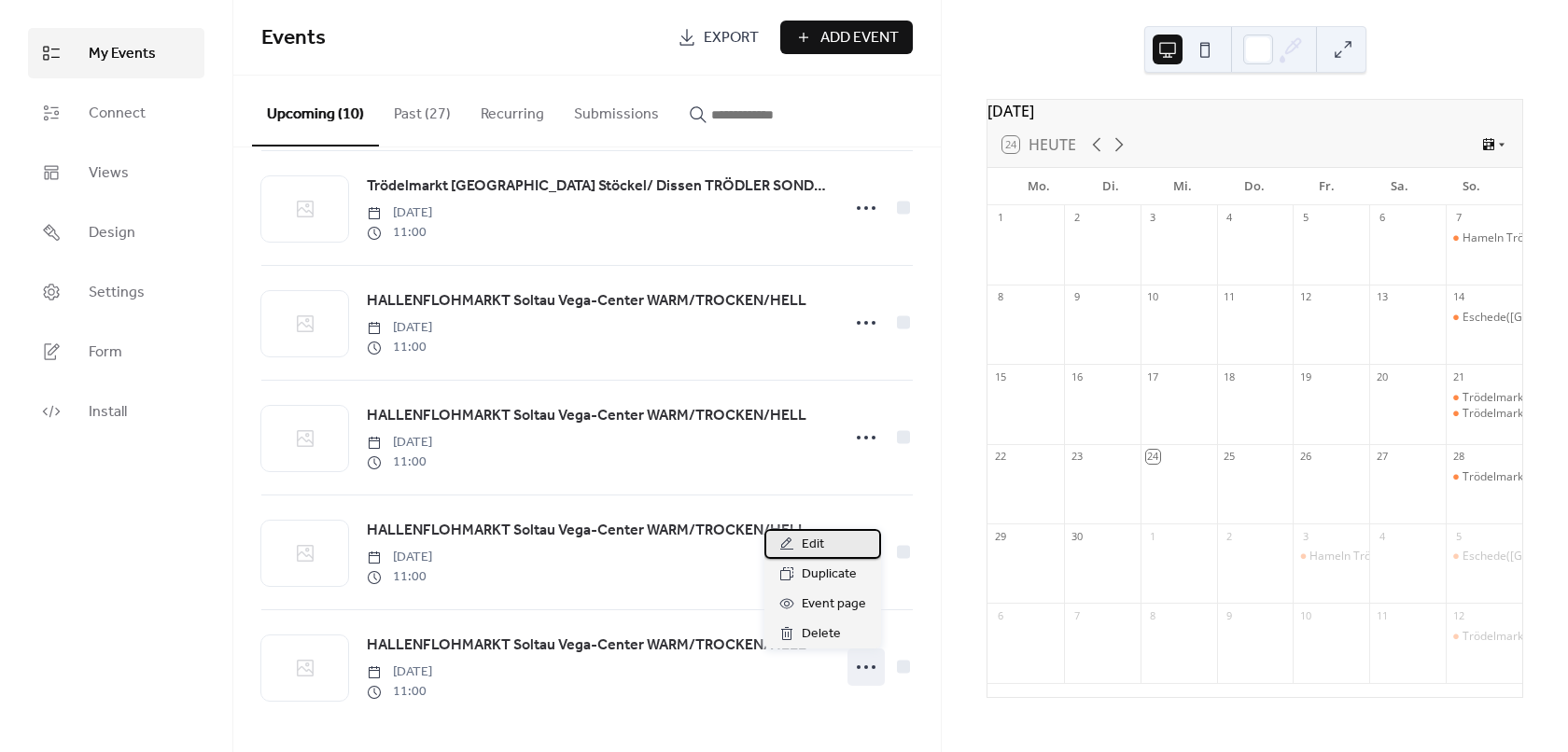
click at [816, 553] on span "Edit" at bounding box center [812, 545] width 22 height 22
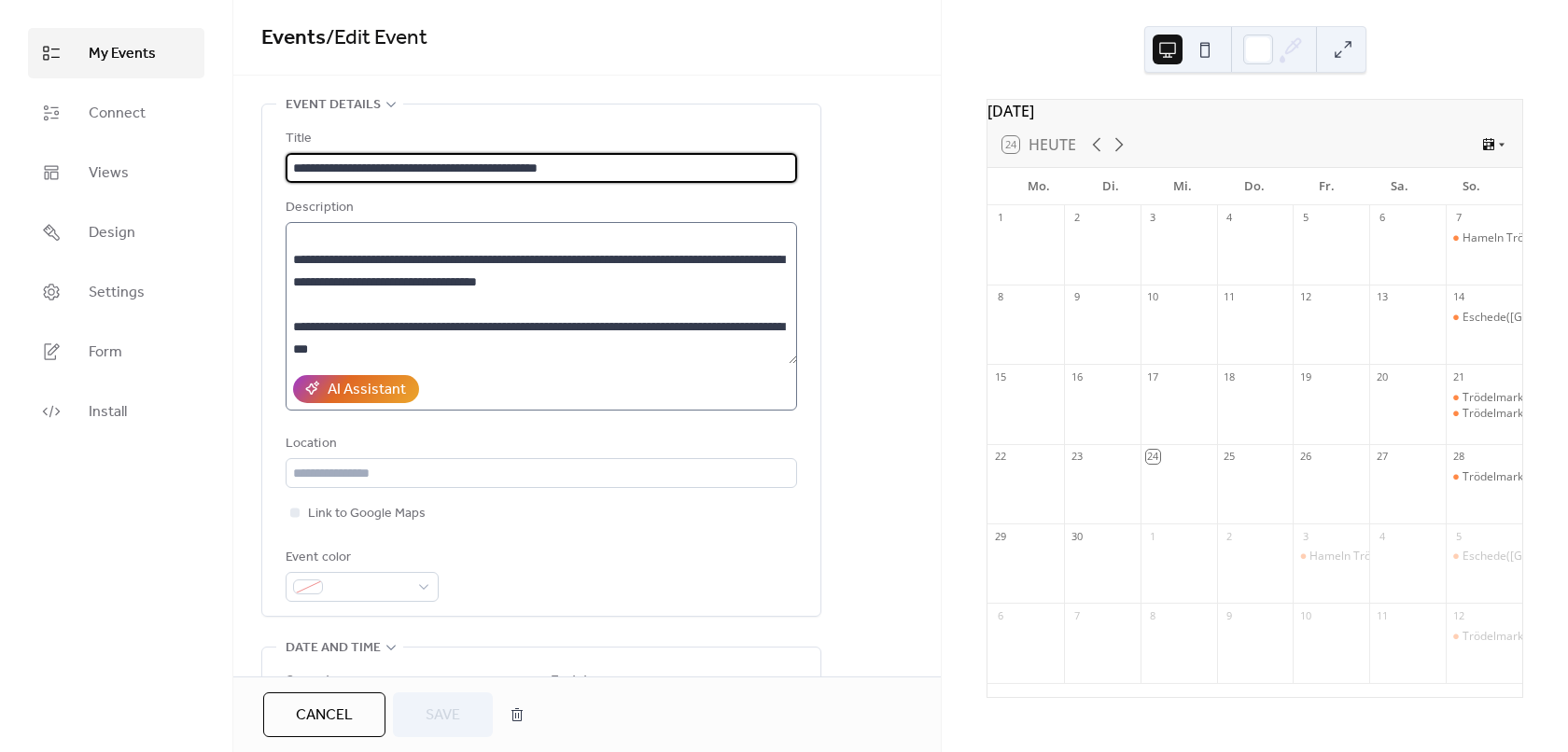
scroll to position [93, 0]
